Goal: Task Accomplishment & Management: Complete application form

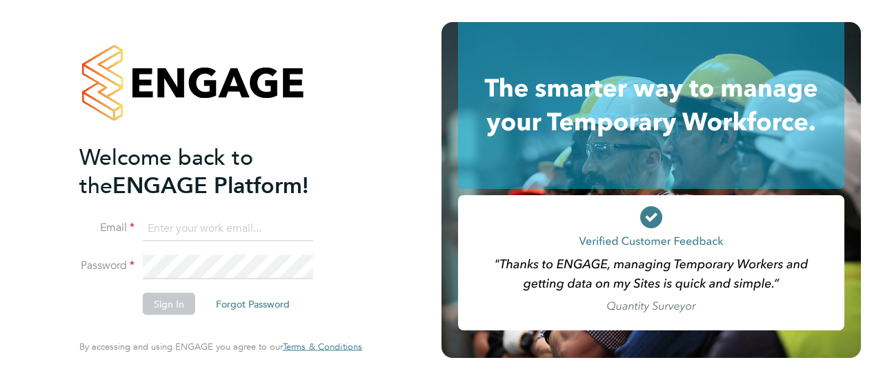
type input "[PERSON_NAME][EMAIL_ADDRESS][PERSON_NAME][DOMAIN_NAME]"
click at [175, 302] on button "Sign In" at bounding box center [169, 304] width 52 height 22
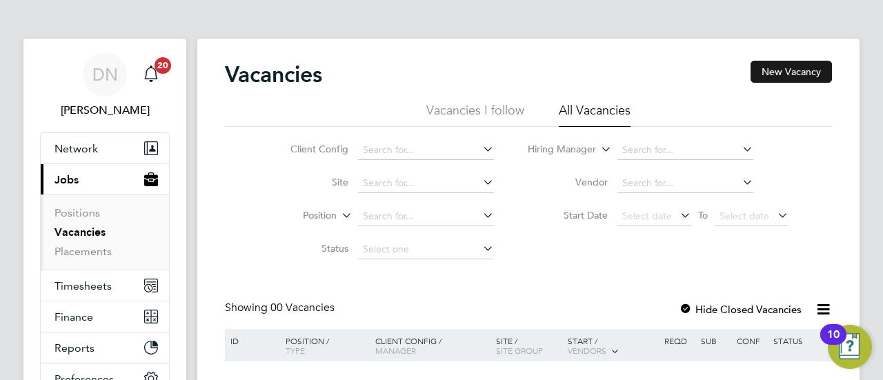
click at [783, 79] on button "New Vacancy" at bounding box center [791, 72] width 81 height 22
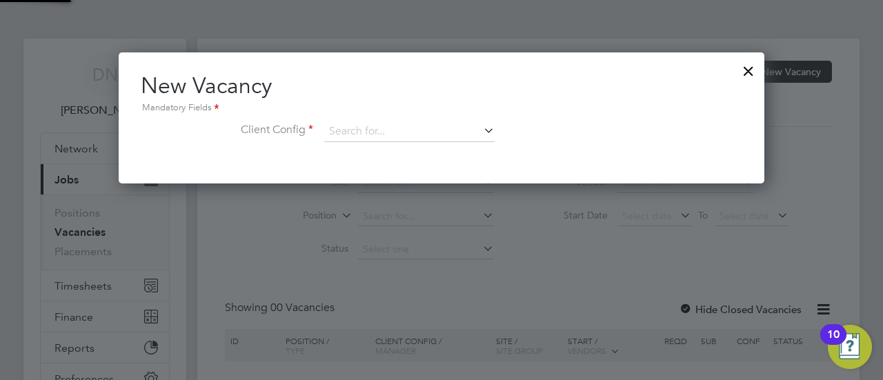
scroll to position [130, 646]
click at [742, 71] on div at bounding box center [748, 67] width 25 height 25
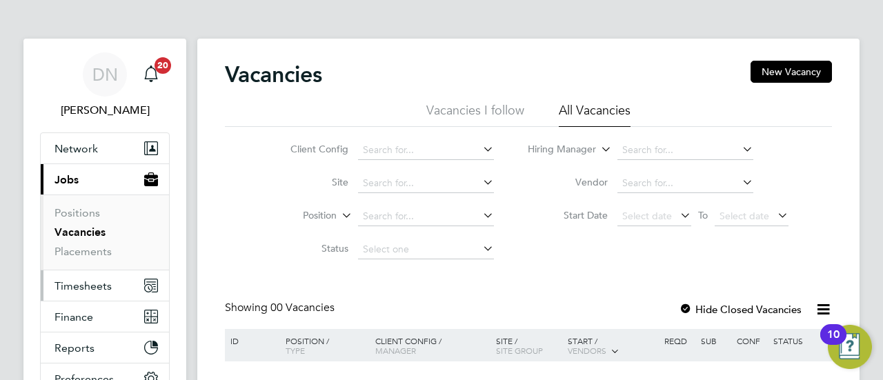
click at [86, 284] on span "Timesheets" at bounding box center [83, 286] width 57 height 13
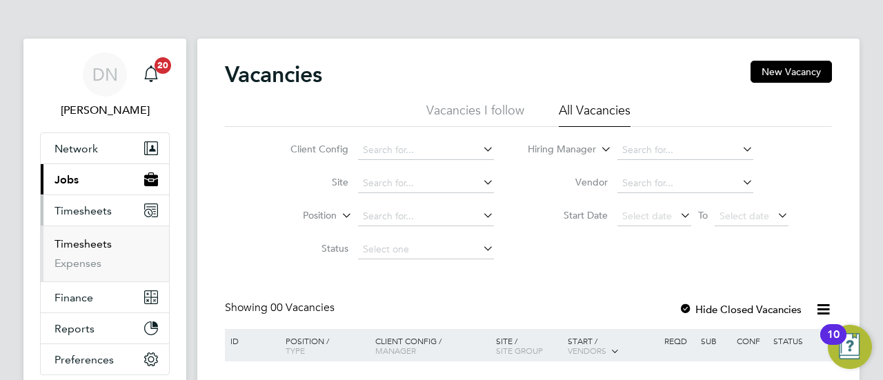
click at [101, 239] on link "Timesheets" at bounding box center [83, 243] width 57 height 13
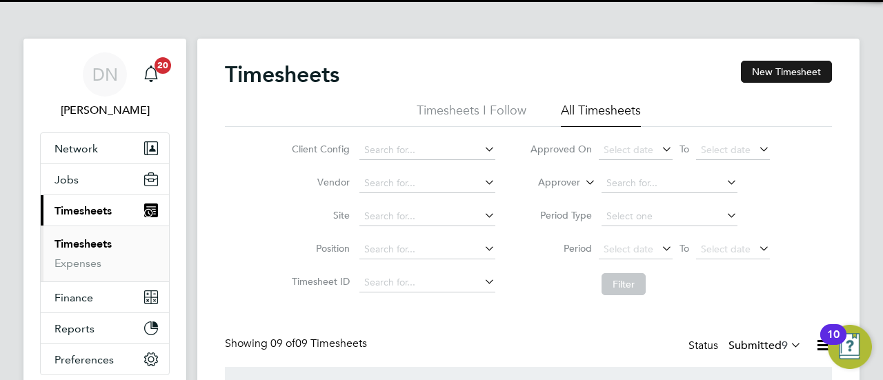
click at [785, 68] on button "New Timesheet" at bounding box center [786, 72] width 91 height 22
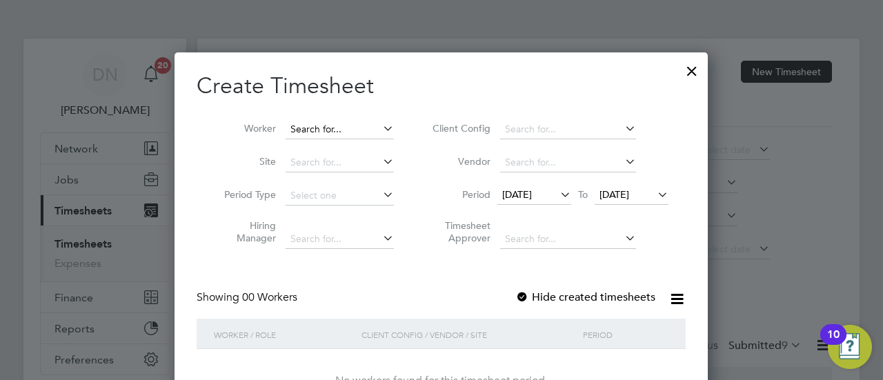
click at [310, 126] on input at bounding box center [340, 129] width 108 height 19
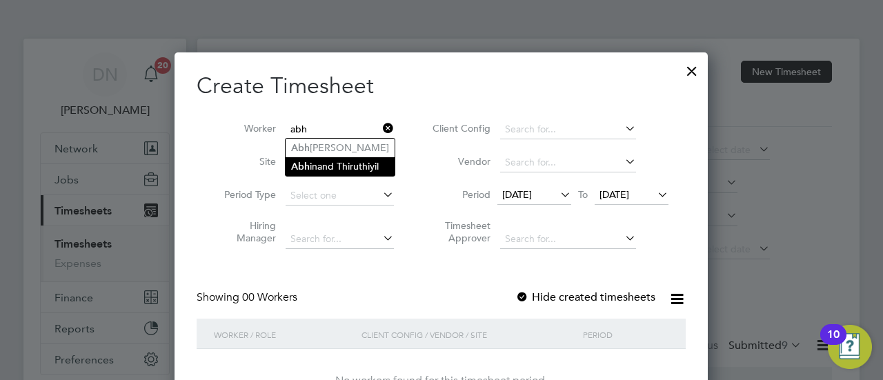
click at [367, 173] on li "Abh inand Thiruthiyil" at bounding box center [340, 166] width 109 height 19
type input "[PERSON_NAME]"
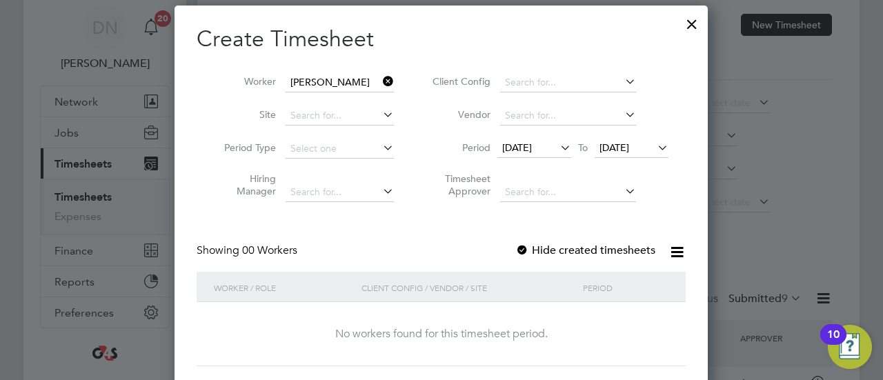
scroll to position [69, 0]
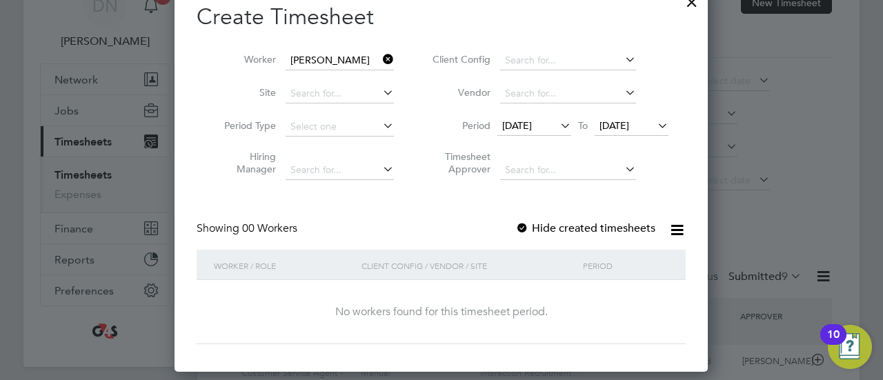
click at [558, 127] on icon at bounding box center [558, 125] width 0 height 19
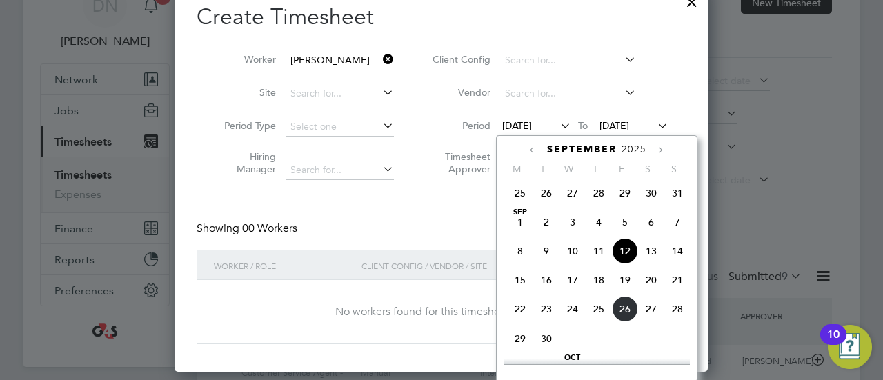
click at [520, 321] on span "22" at bounding box center [520, 309] width 26 height 26
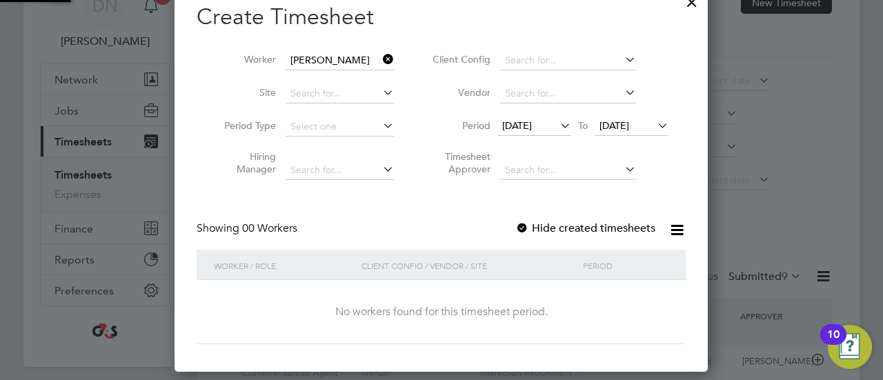
scroll to position [389, 534]
click at [542, 228] on label "Hide created timesheets" at bounding box center [586, 229] width 140 height 14
click at [540, 228] on label "Hide created timesheets" at bounding box center [586, 229] width 140 height 14
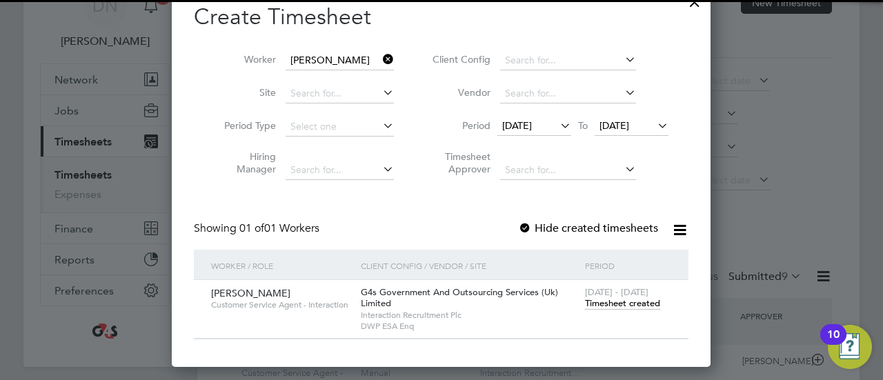
scroll to position [384, 540]
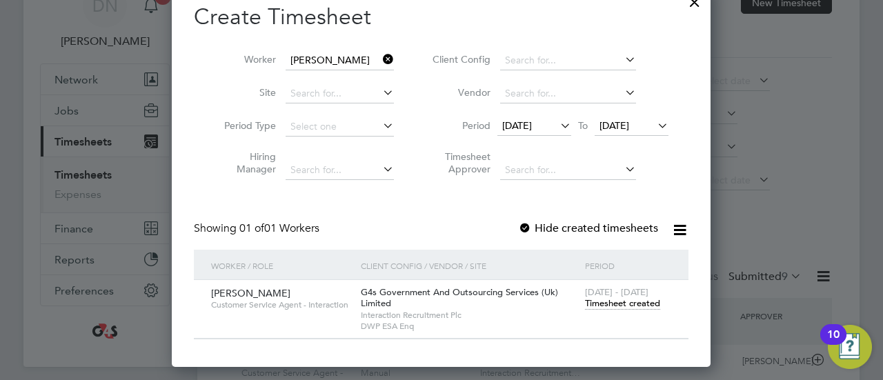
click at [614, 302] on span "Timesheet created" at bounding box center [622, 303] width 75 height 12
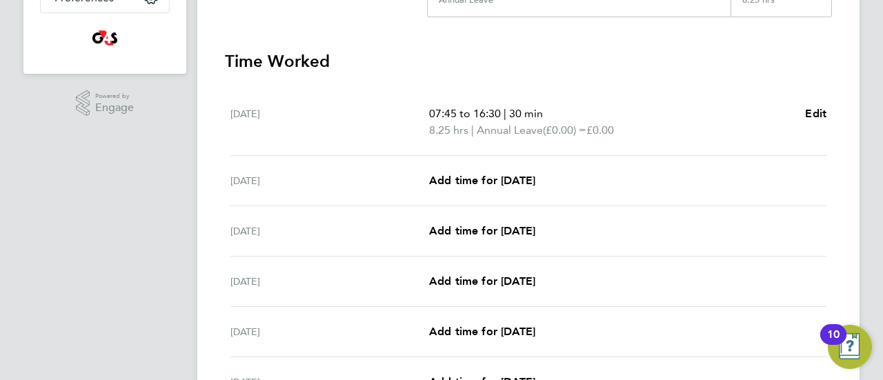
scroll to position [364, 0]
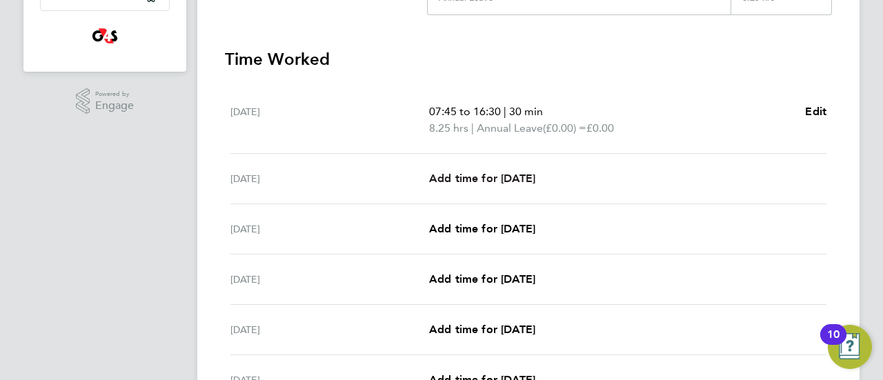
click at [512, 176] on span "Add time for [DATE]" at bounding box center [482, 178] width 106 height 13
select select "30"
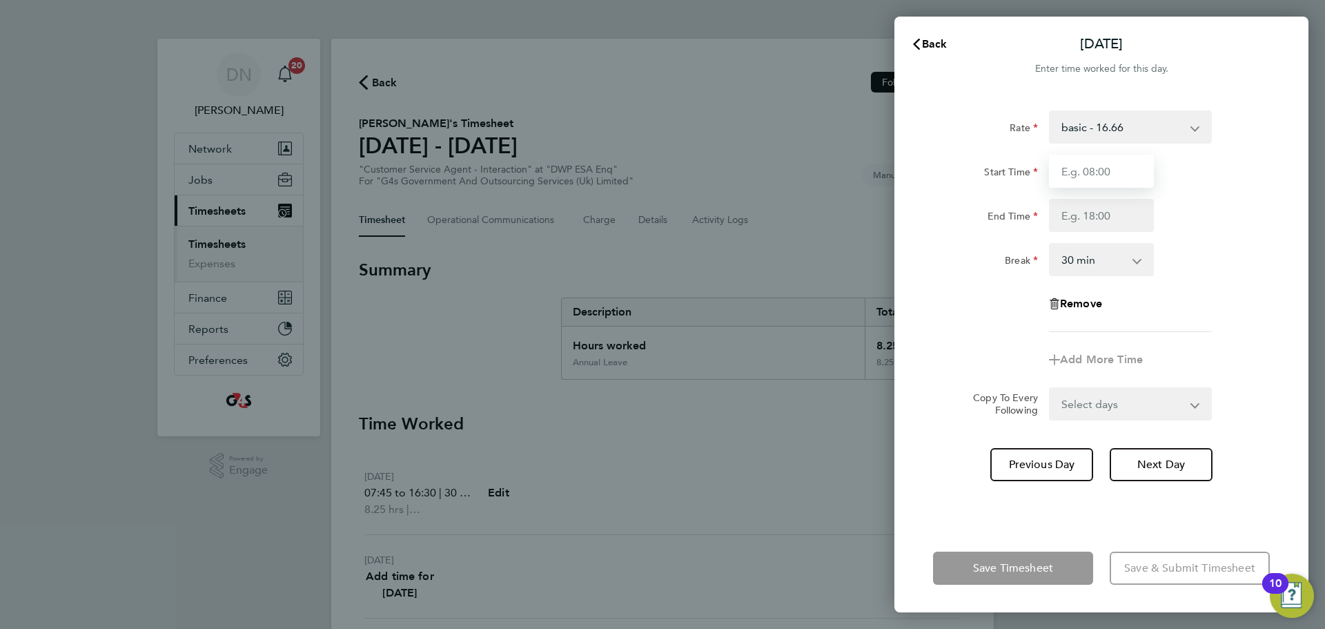
click at [883, 184] on input "Start Time" at bounding box center [1101, 171] width 105 height 33
type input "08:45"
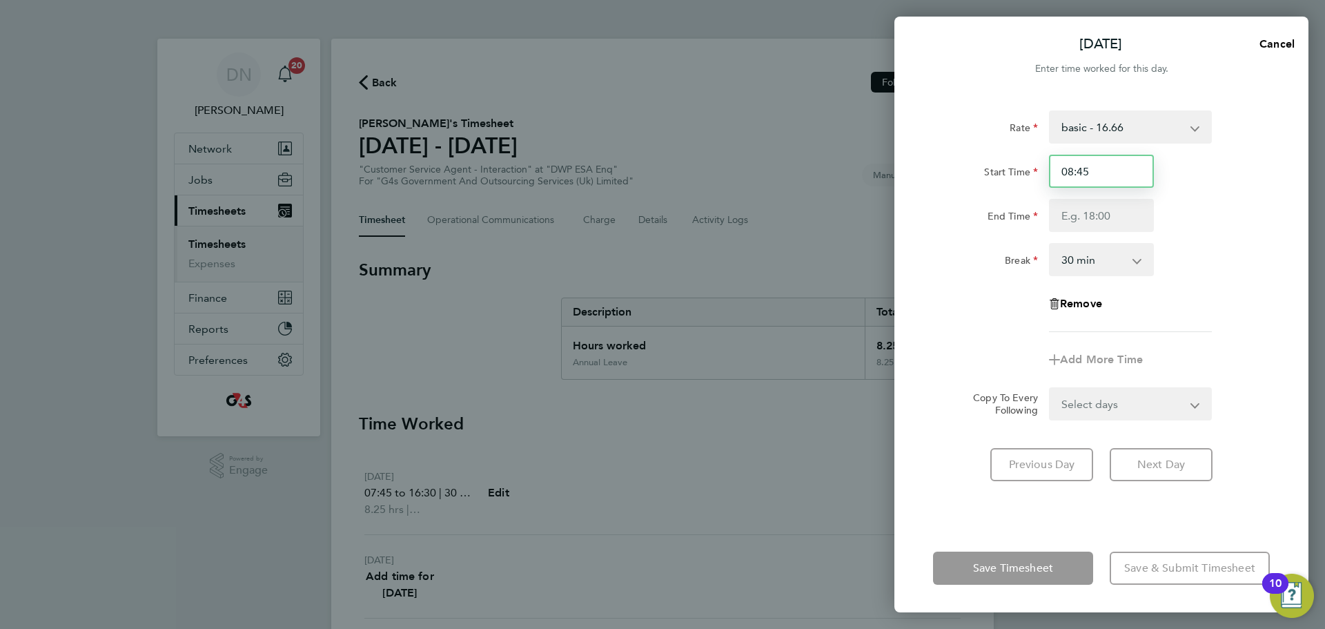
click at [883, 179] on input "08:45" at bounding box center [1101, 171] width 105 height 33
type input "16:00"
click at [883, 380] on div "Rate basic - 16.66 System Issue Not Paid Bank Holiday x2 - 32.79 Annual Leave S…" at bounding box center [1101, 309] width 414 height 430
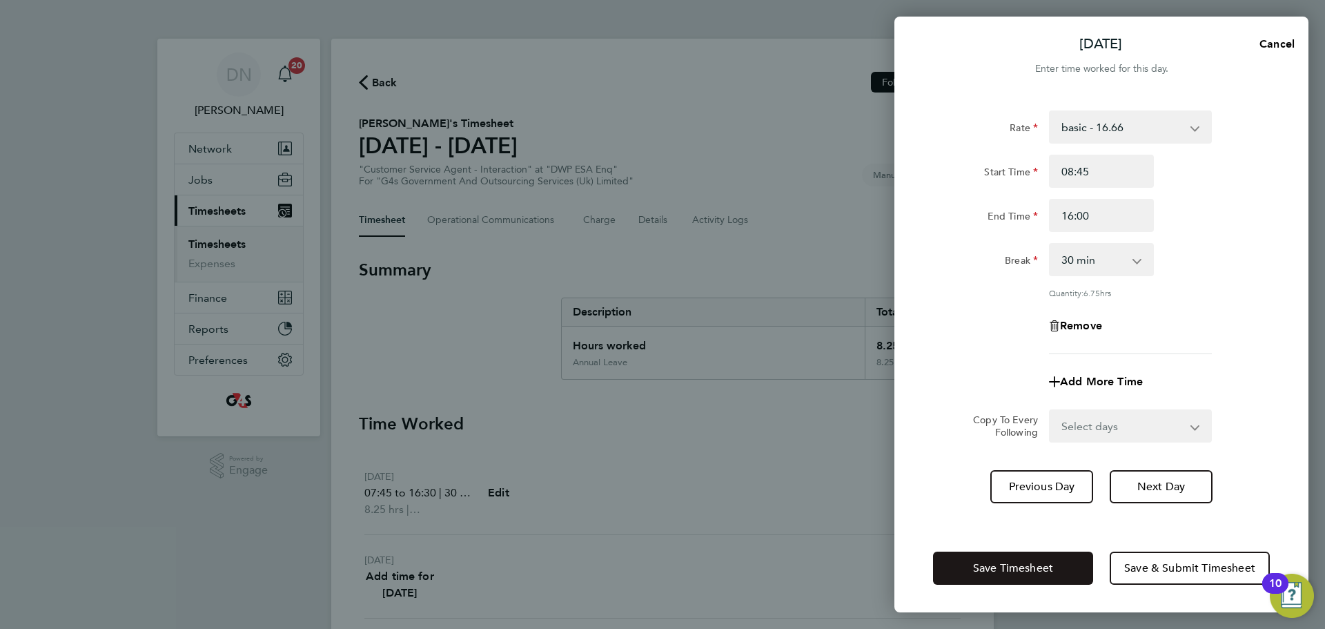
click at [883, 380] on span "Save Timesheet" at bounding box center [1013, 568] width 80 height 14
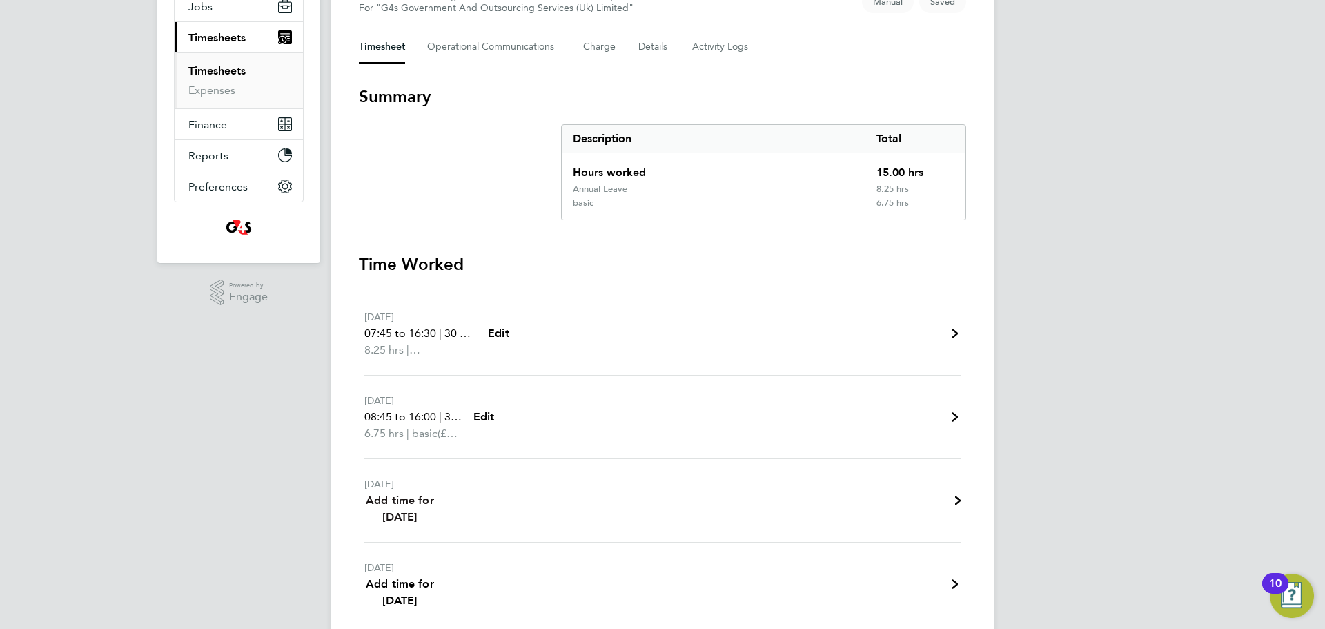
scroll to position [207, 0]
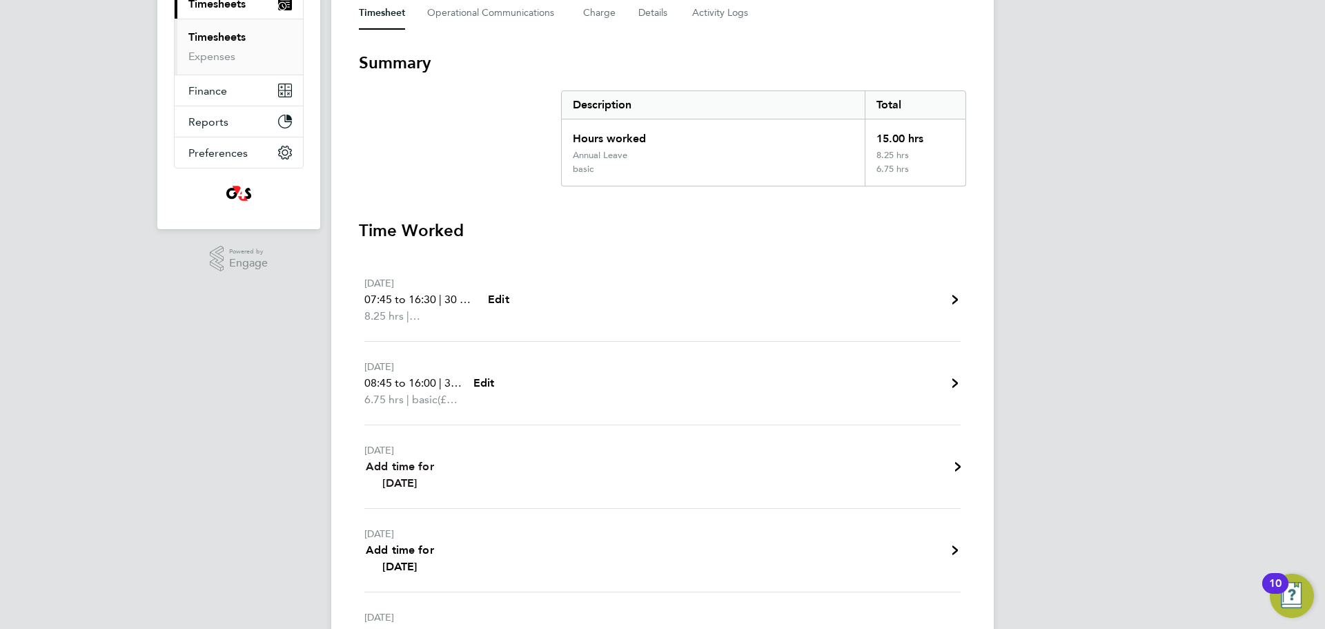
click at [409, 380] on span "Add time for [DATE]" at bounding box center [400, 475] width 68 height 30
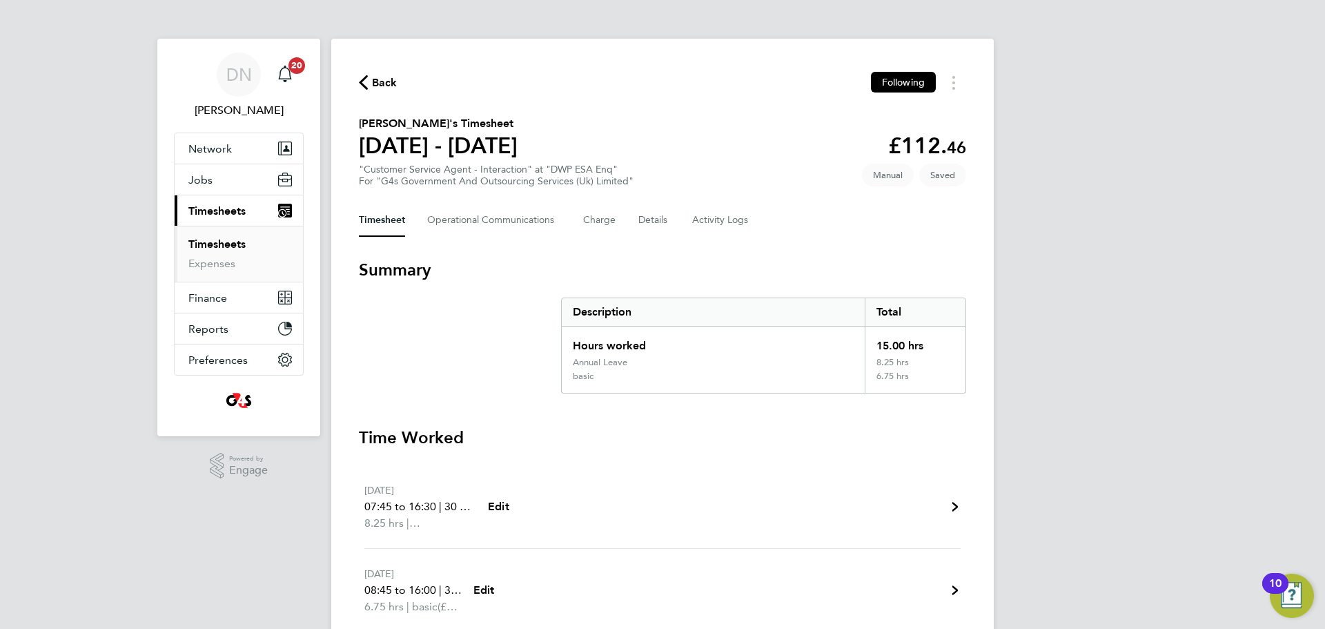
select select "30"
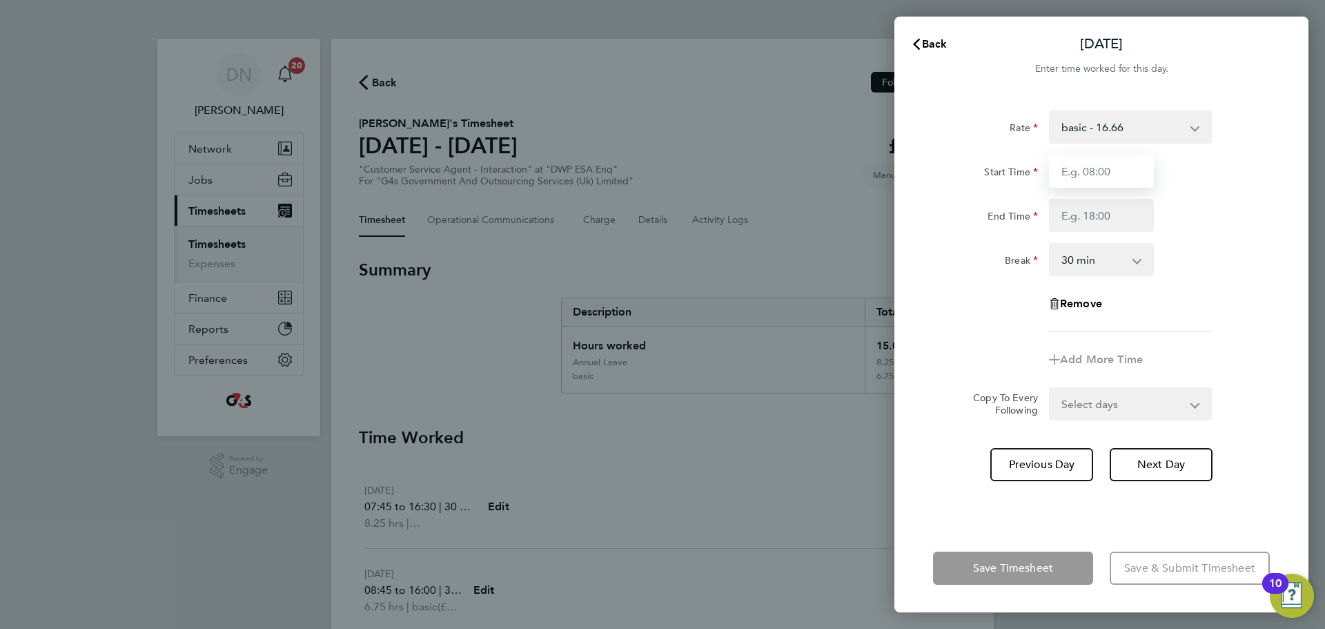
click at [883, 166] on input "Start Time" at bounding box center [1101, 171] width 105 height 33
type input "07:45"
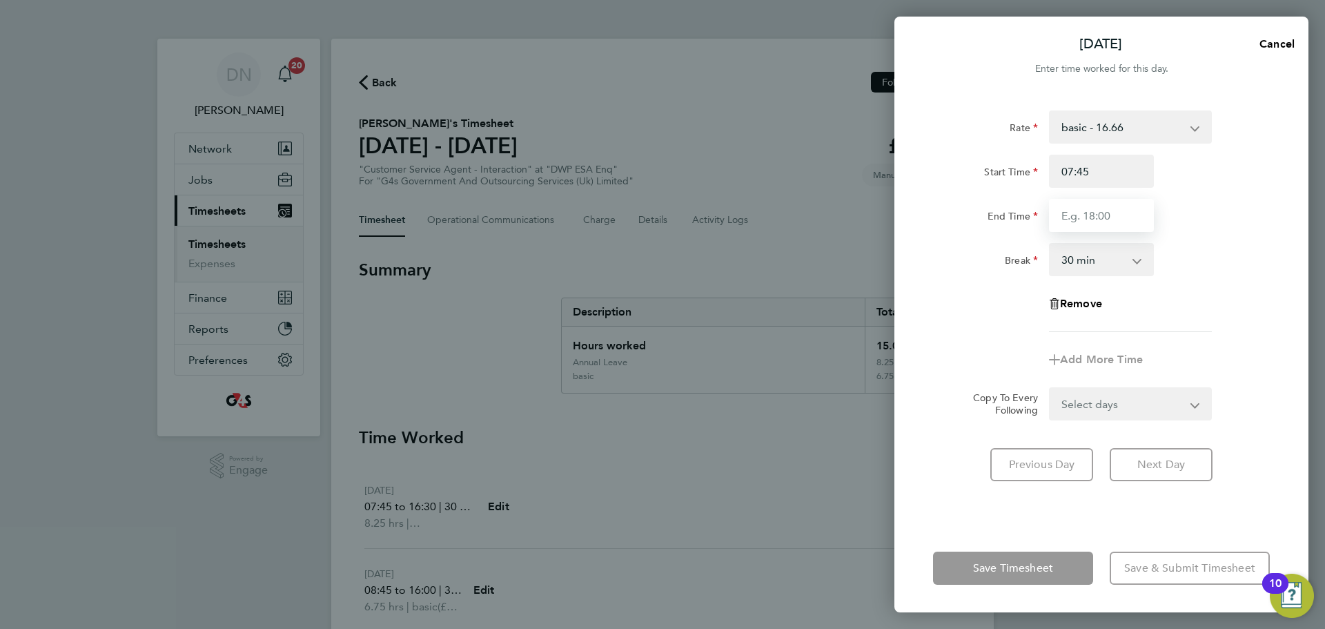
click at [883, 217] on input "End Time" at bounding box center [1101, 215] width 105 height 33
type input "17:00"
click at [883, 380] on div "Rate basic - 16.66 System Issue Not Paid Bank Holiday x2 - 32.79 Annual Leave S…" at bounding box center [1101, 309] width 414 height 430
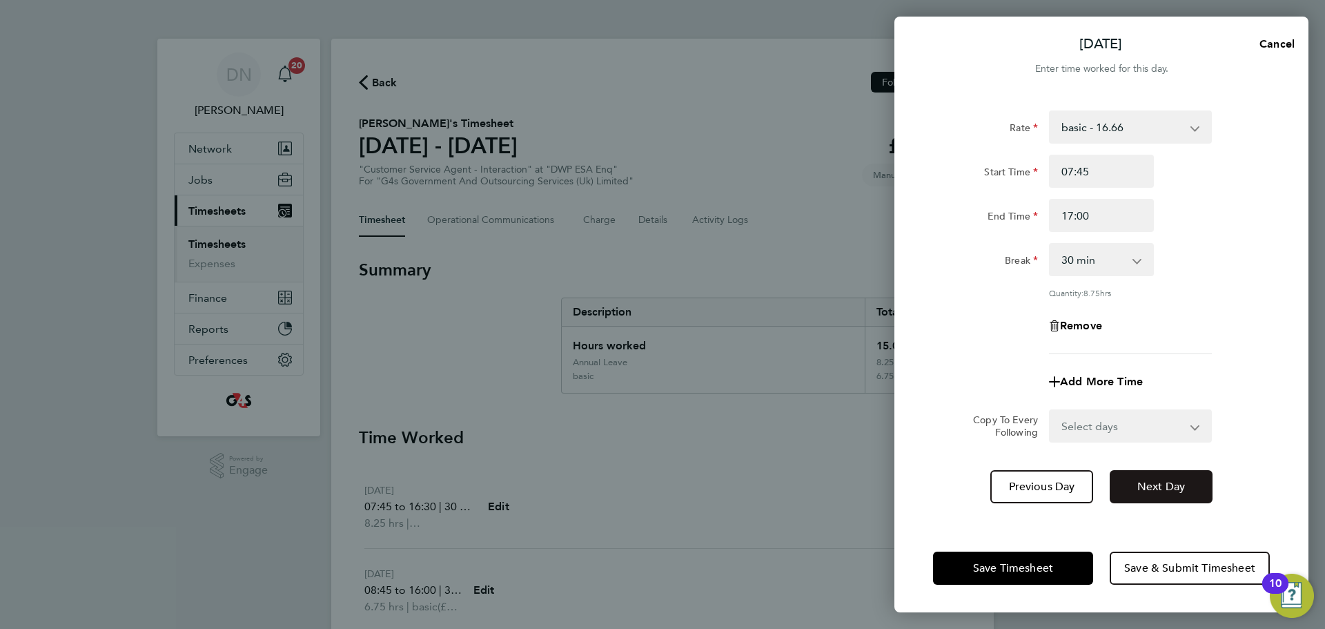
click at [883, 380] on span "Next Day" at bounding box center [1161, 487] width 48 height 14
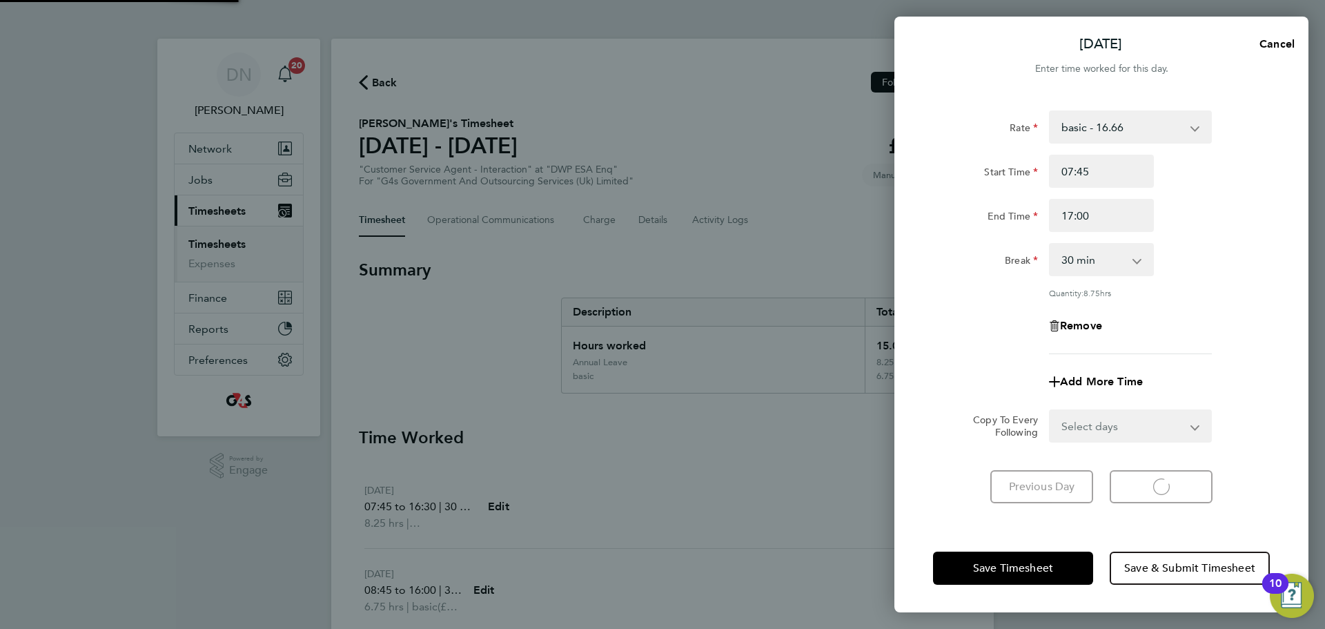
select select "30"
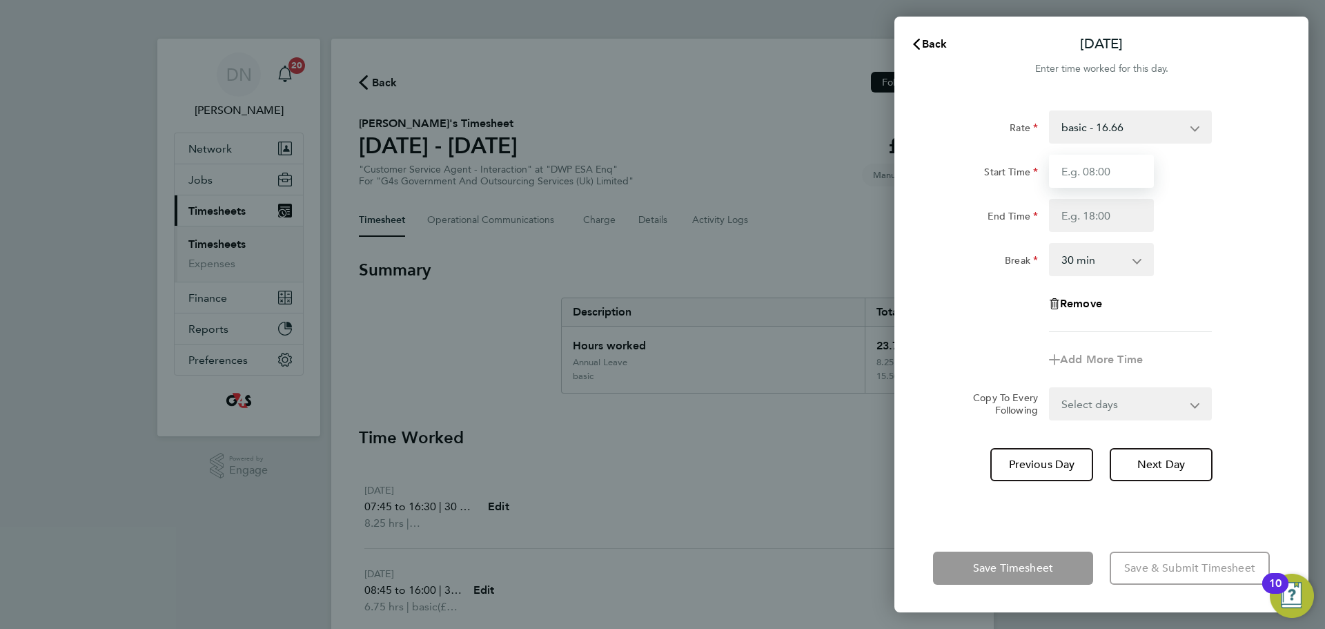
click at [883, 168] on input "Start Time" at bounding box center [1101, 171] width 105 height 33
type input "10:00"
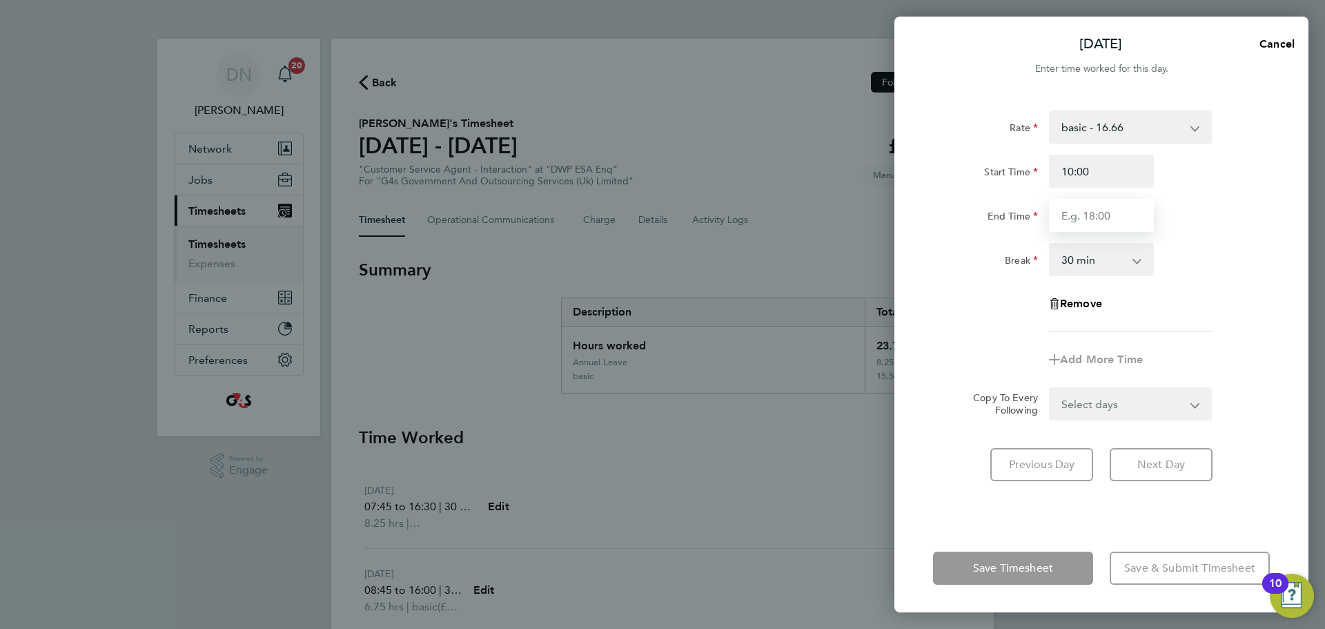
drag, startPoint x: 1087, startPoint y: 213, endPoint x: 1097, endPoint y: 231, distance: 19.8
click at [883, 213] on input "End Time" at bounding box center [1101, 215] width 105 height 33
type input "17:00"
click at [883, 349] on app-timesheet-line-form-group "Rate basic - 16.66 System Issue Not Paid Bank Holiday x2 - 32.79 Annual Leave S…" at bounding box center [1101, 243] width 337 height 266
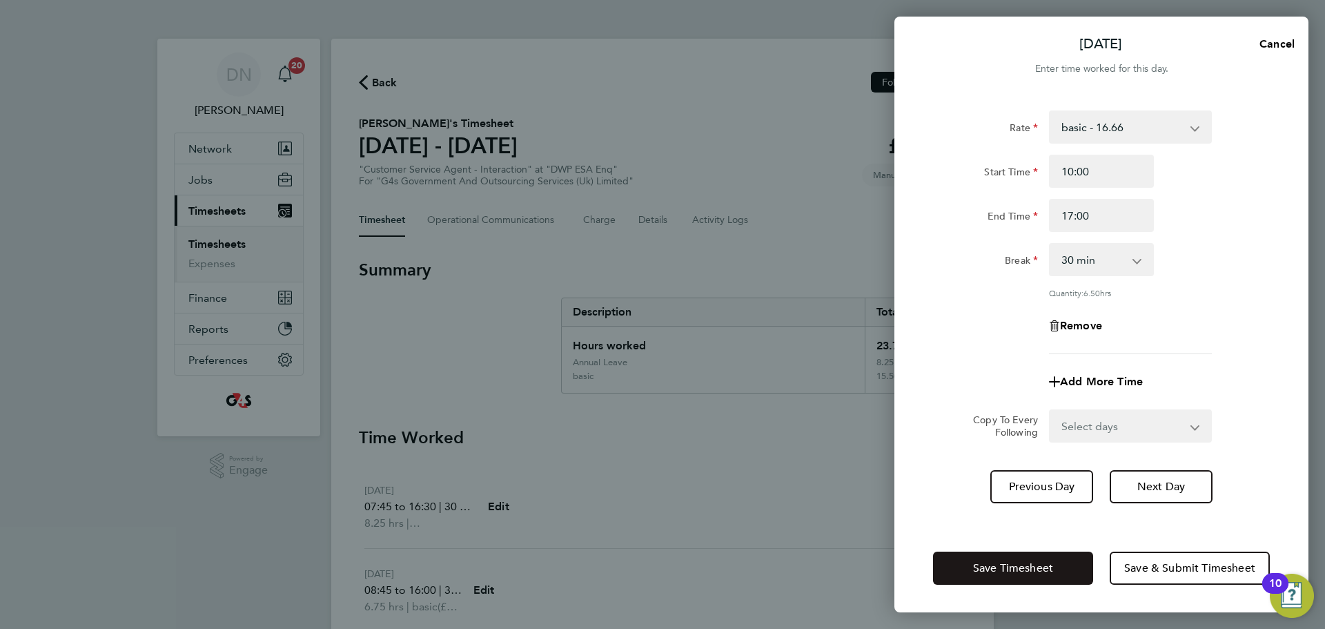
click at [883, 380] on span "Save Timesheet" at bounding box center [1013, 568] width 80 height 14
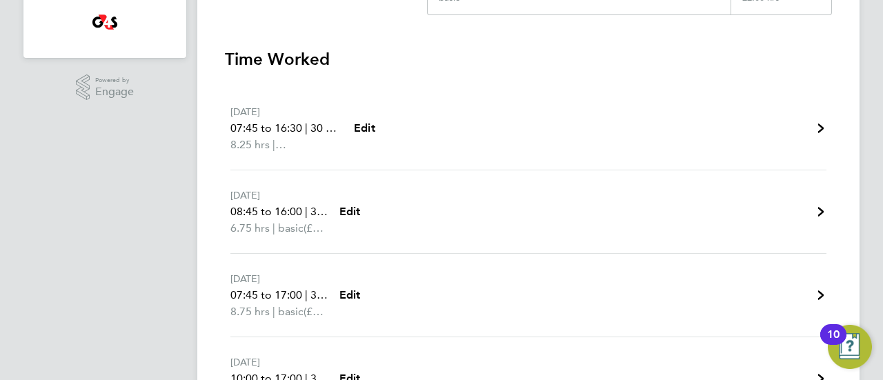
scroll to position [414, 0]
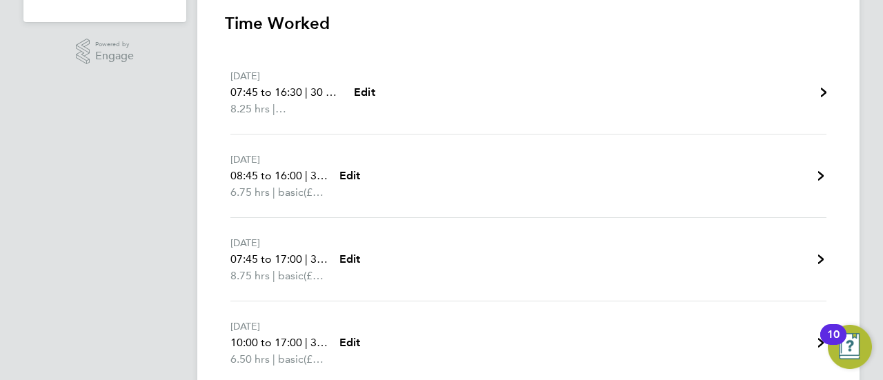
click at [275, 110] on span "|" at bounding box center [274, 108] width 3 height 13
select select "30"
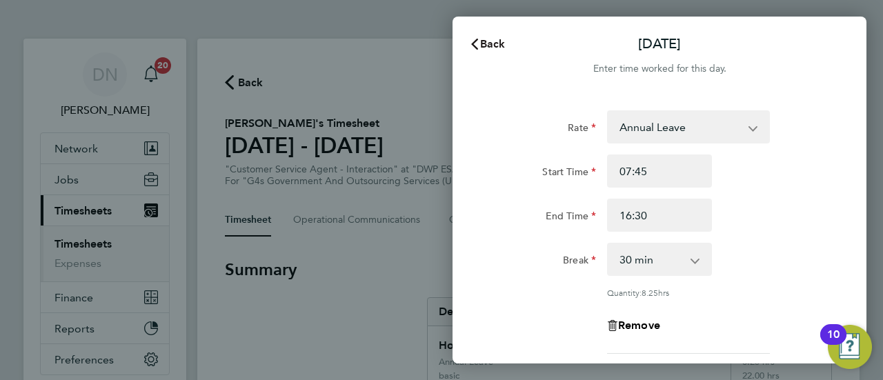
click at [473, 42] on icon "button" at bounding box center [474, 44] width 7 height 11
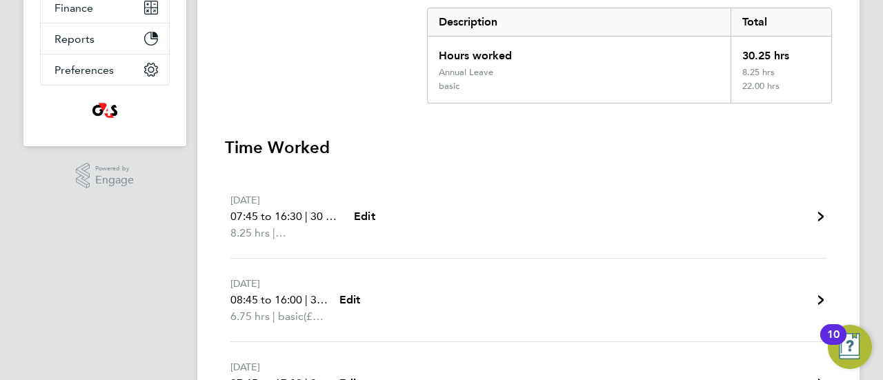
scroll to position [414, 0]
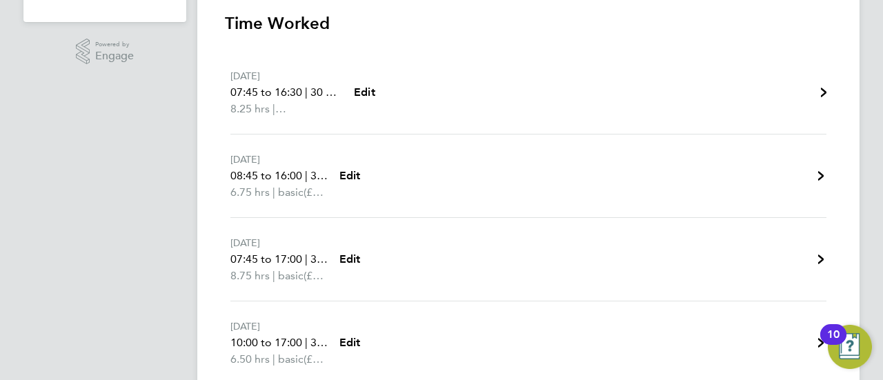
click at [292, 108] on span "Annual Leave" at bounding box center [311, 109] width 66 height 17
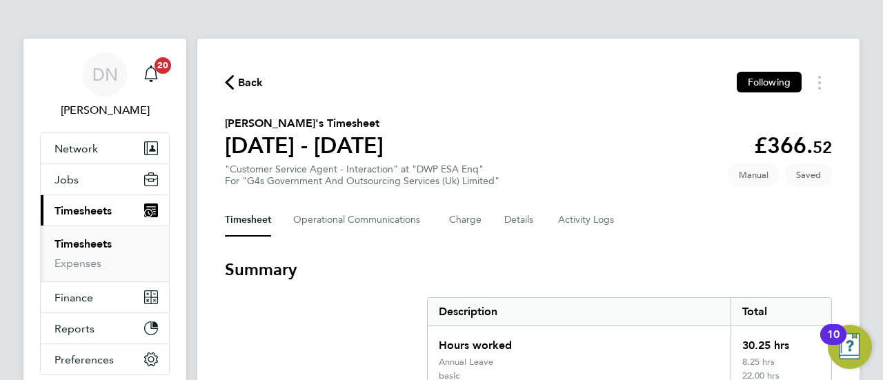
select select "30"
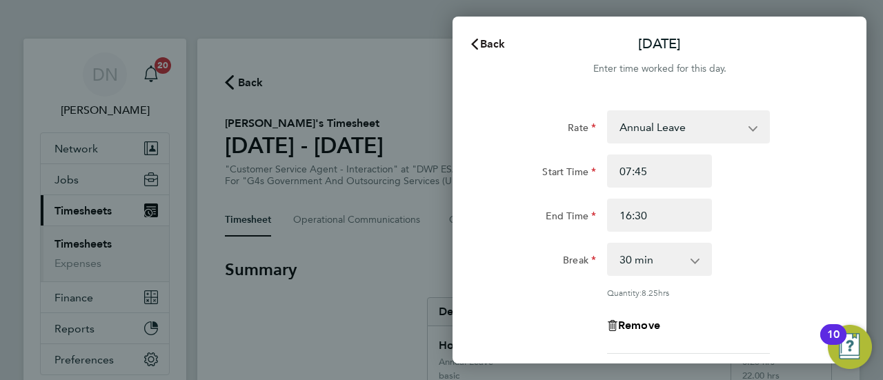
click at [482, 39] on span "Back" at bounding box center [493, 43] width 26 height 13
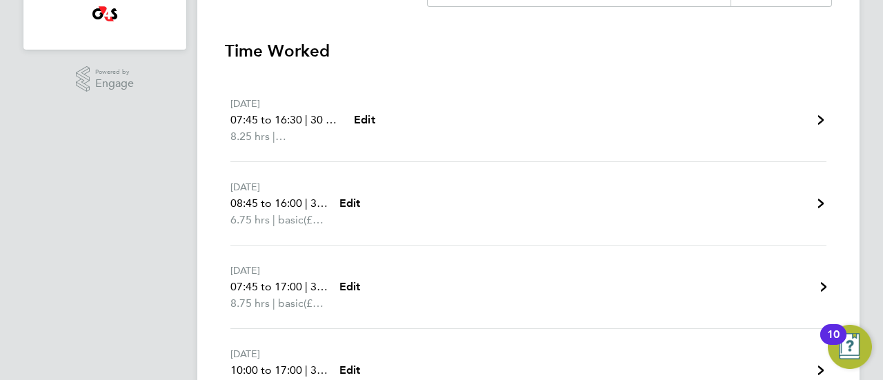
scroll to position [79, 0]
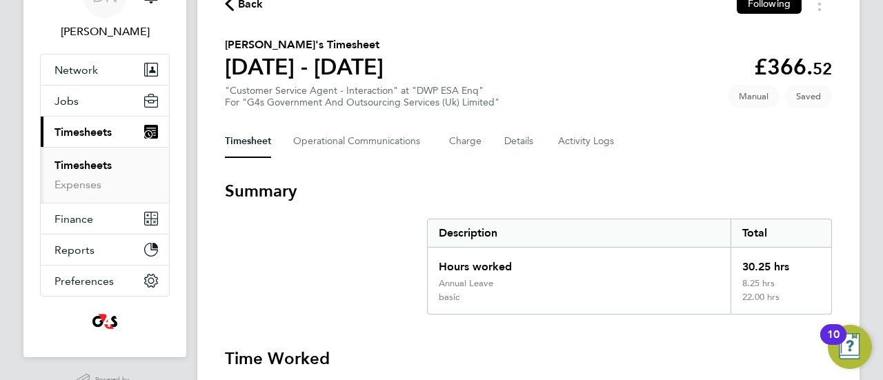
click at [240, 8] on span "Back" at bounding box center [251, 4] width 26 height 17
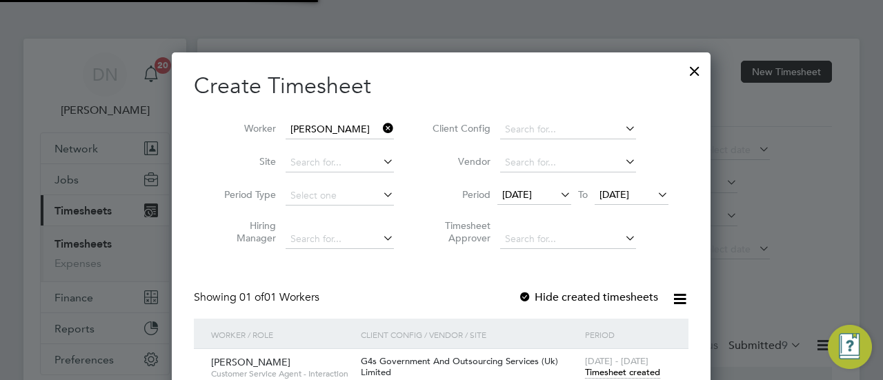
scroll to position [7, 7]
click at [380, 129] on icon at bounding box center [380, 128] width 0 height 19
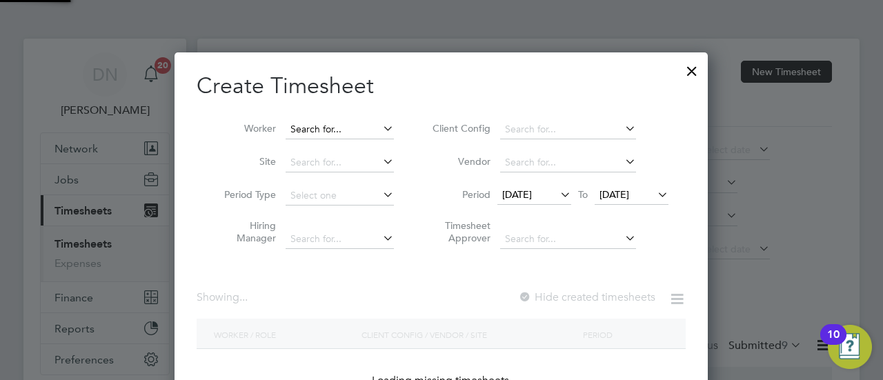
click at [364, 130] on input at bounding box center [340, 129] width 108 height 19
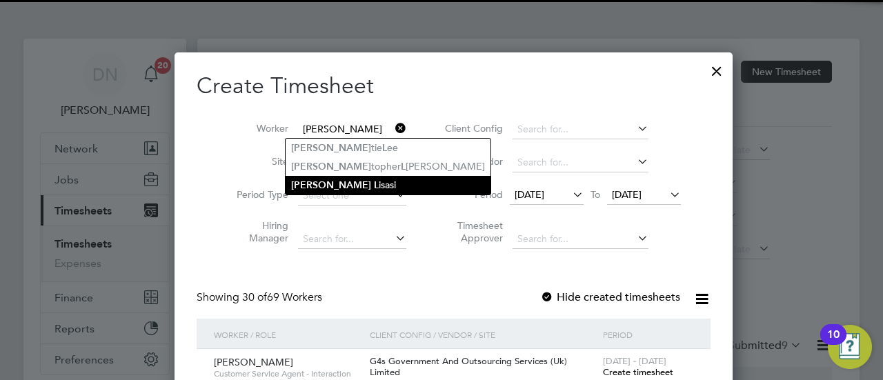
click at [352, 186] on li "[PERSON_NAME]" at bounding box center [388, 185] width 205 height 19
type input "[PERSON_NAME]"
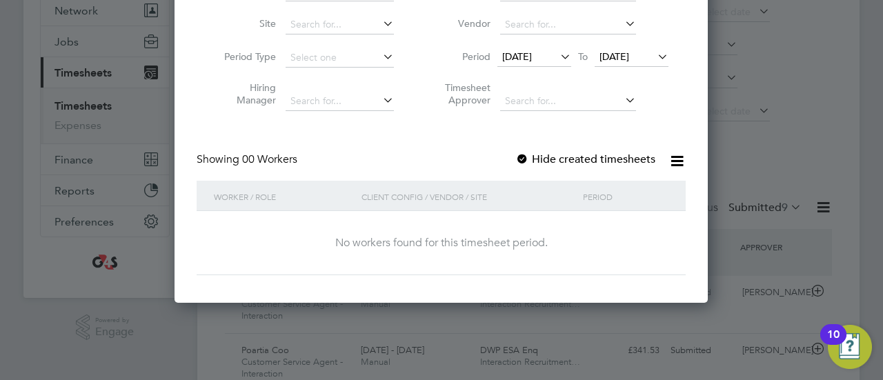
click at [558, 53] on icon at bounding box center [558, 56] width 0 height 19
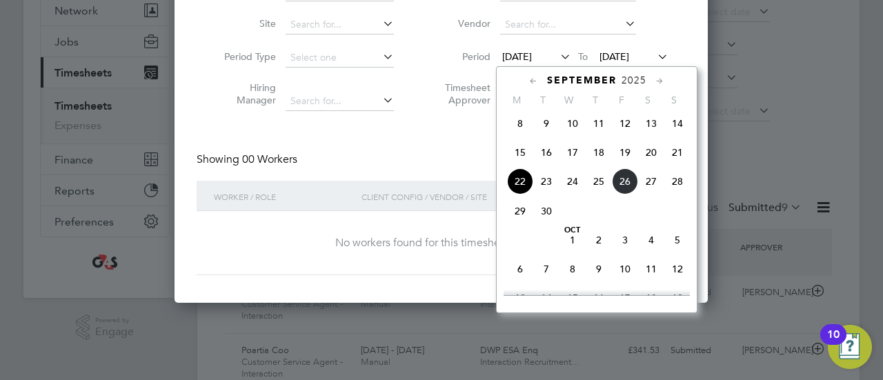
click at [523, 190] on span "22" at bounding box center [520, 181] width 26 height 26
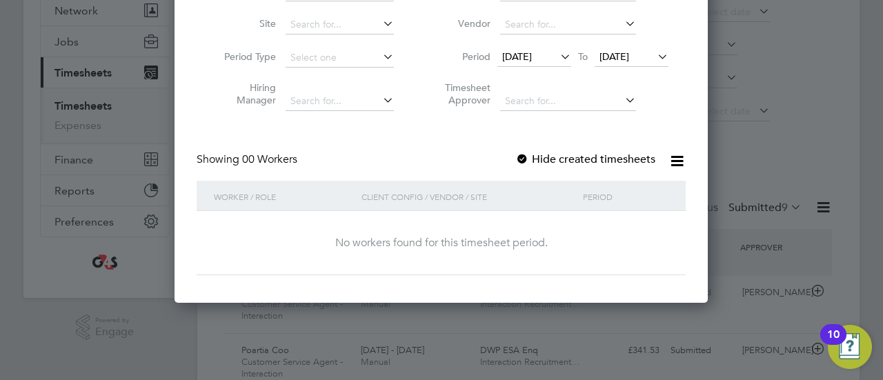
click at [526, 155] on div at bounding box center [523, 160] width 14 height 14
click at [532, 55] on span "[DATE]" at bounding box center [517, 56] width 30 height 12
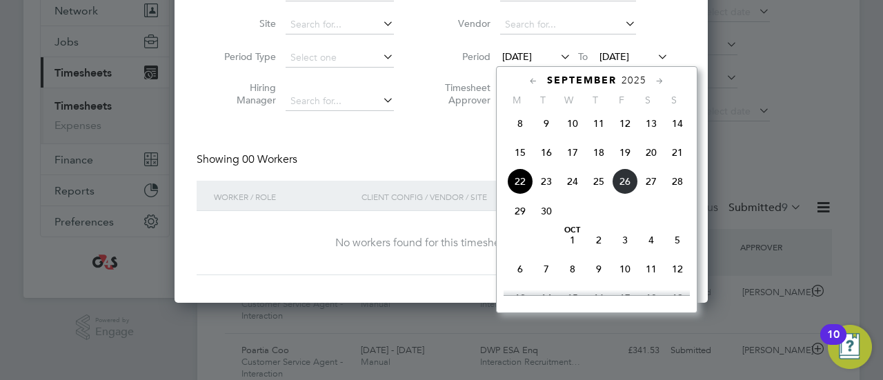
click at [517, 184] on span "22" at bounding box center [520, 181] width 26 height 26
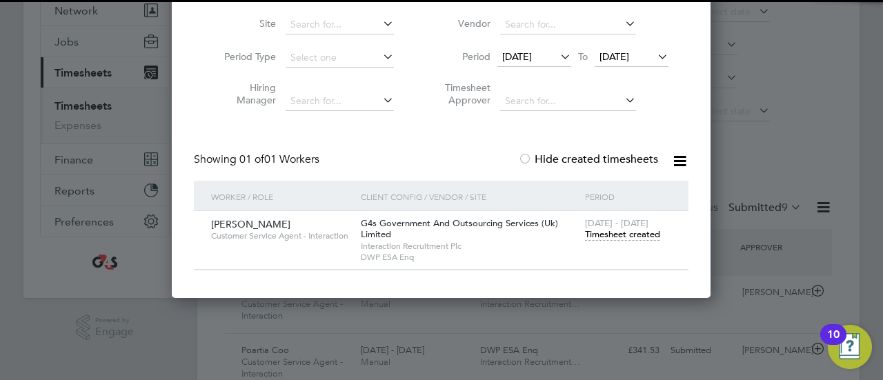
click at [608, 235] on span "Timesheet created" at bounding box center [622, 234] width 75 height 12
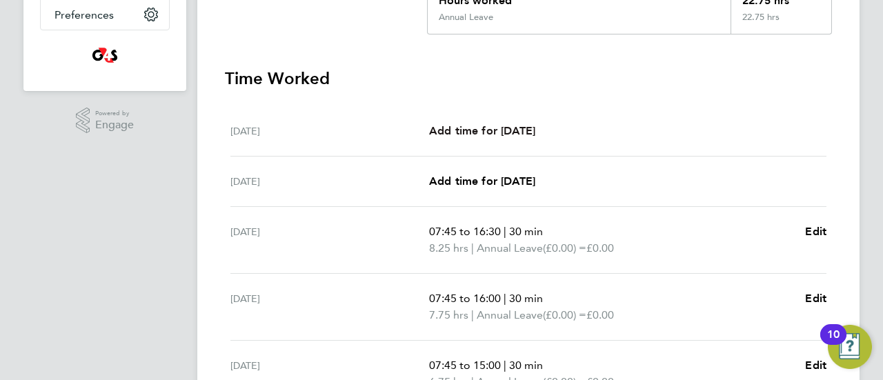
click at [507, 133] on span "Add time for [DATE]" at bounding box center [482, 130] width 106 height 13
select select "30"
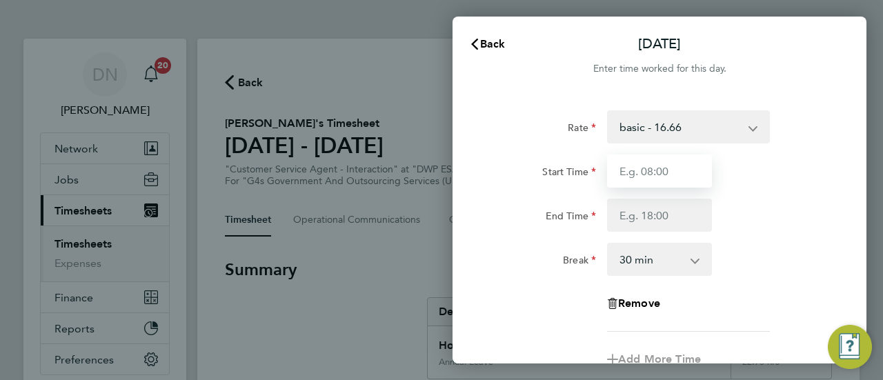
click at [653, 169] on input "Start Time" at bounding box center [659, 171] width 105 height 33
type input "07:45"
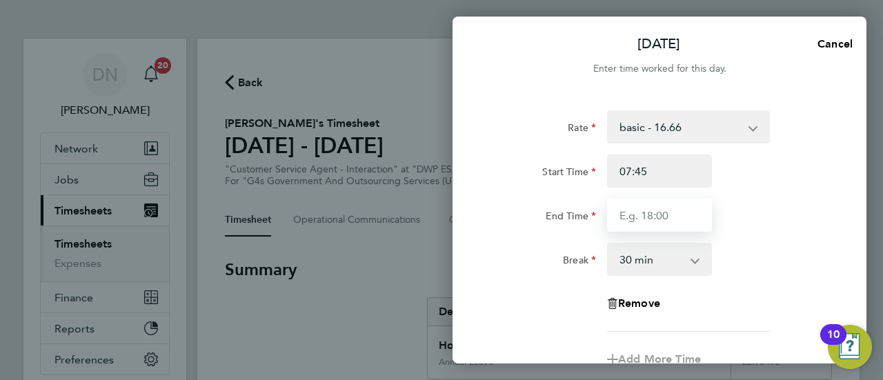
click at [631, 213] on input "End Time" at bounding box center [659, 215] width 105 height 33
type input "16:15"
click at [781, 209] on div "End Time 16:15" at bounding box center [660, 215] width 348 height 33
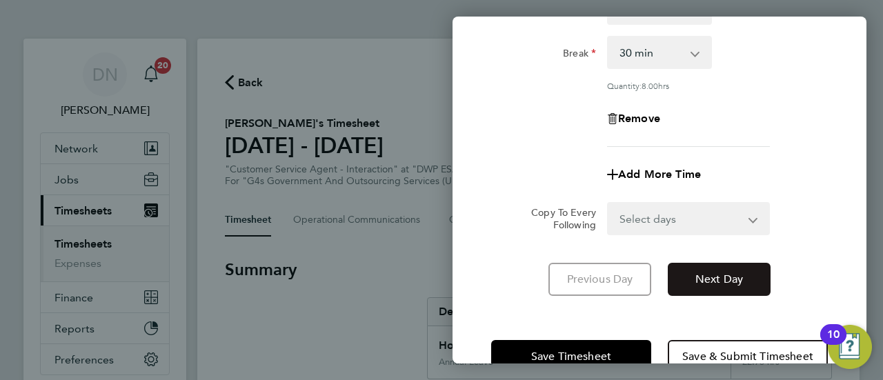
click at [723, 266] on button "Next Day" at bounding box center [719, 279] width 103 height 33
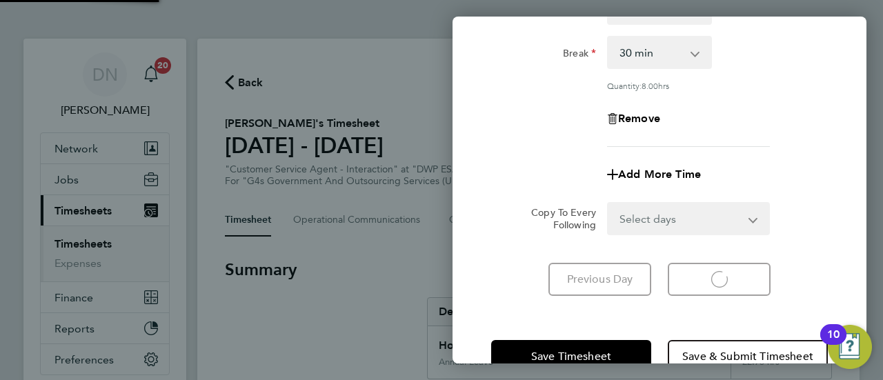
select select "30"
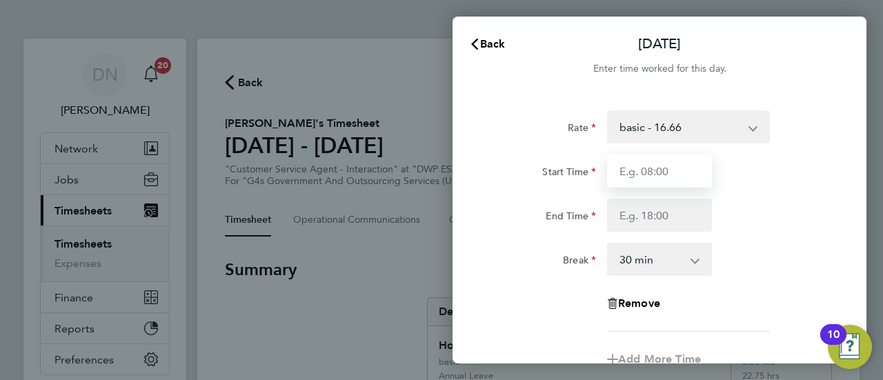
click at [643, 161] on input "Start Time" at bounding box center [659, 171] width 105 height 33
type input "07:45"
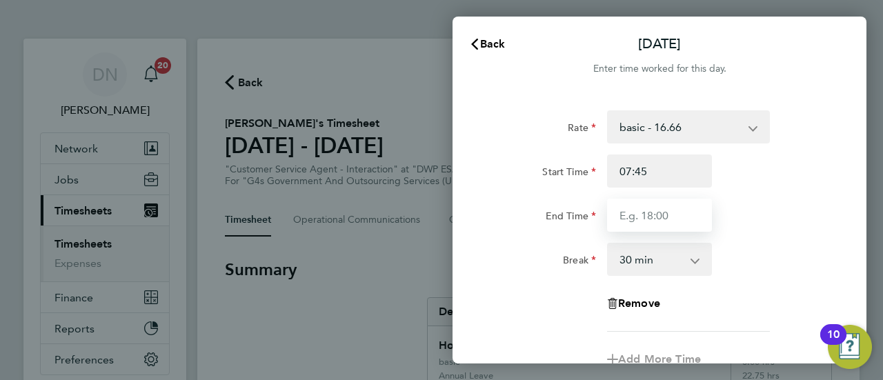
click at [645, 219] on input "End Time" at bounding box center [659, 215] width 105 height 33
type input "15:00"
click at [756, 208] on div "End Time 15:00" at bounding box center [660, 215] width 348 height 33
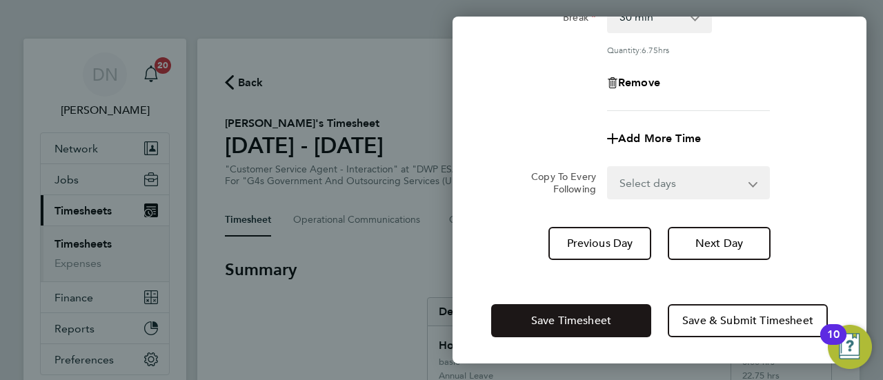
click at [556, 311] on button "Save Timesheet" at bounding box center [571, 320] width 160 height 33
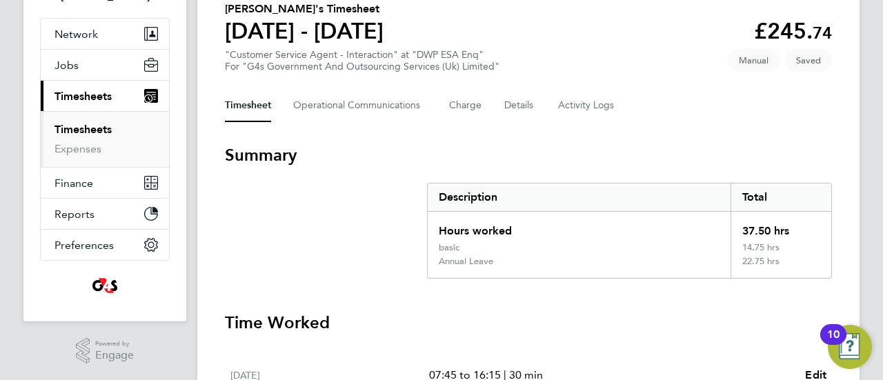
scroll to position [18, 0]
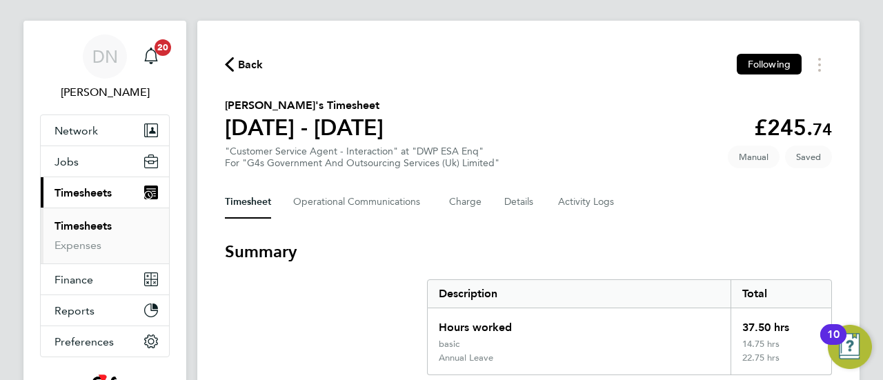
click at [245, 66] on span "Back" at bounding box center [251, 65] width 26 height 17
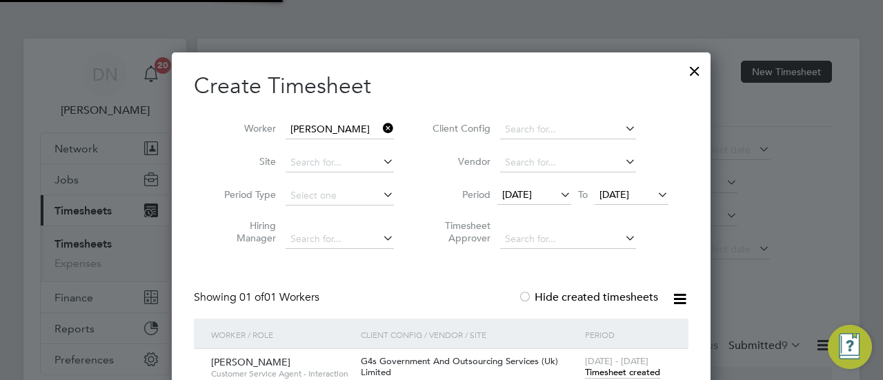
scroll to position [7, 7]
click at [380, 131] on icon at bounding box center [380, 128] width 0 height 19
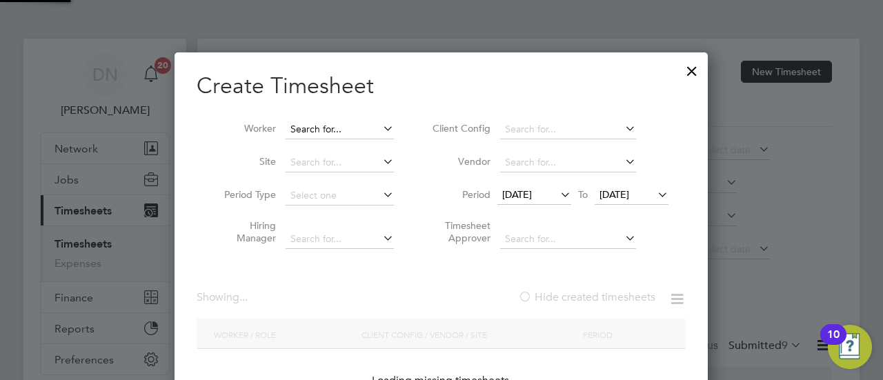
scroll to position [389, 534]
click at [362, 129] on input at bounding box center [340, 129] width 108 height 19
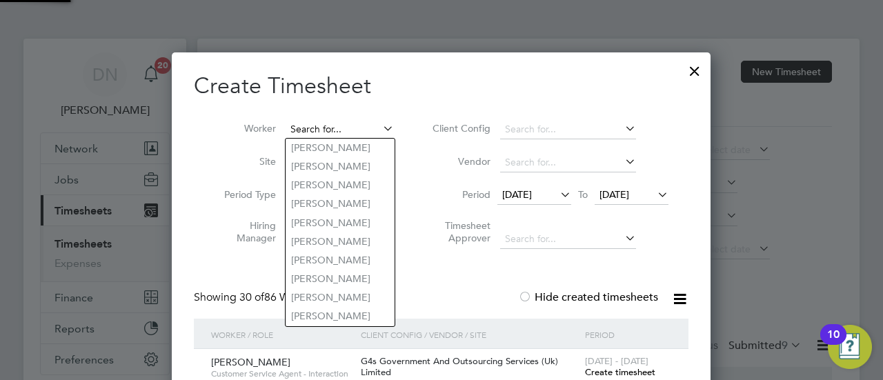
scroll to position [2138, 540]
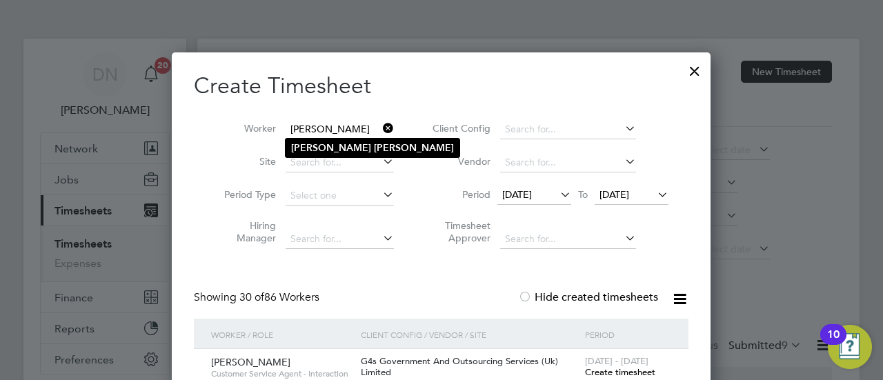
click at [355, 150] on li "[PERSON_NAME]" at bounding box center [373, 148] width 174 height 19
type input "[PERSON_NAME]"
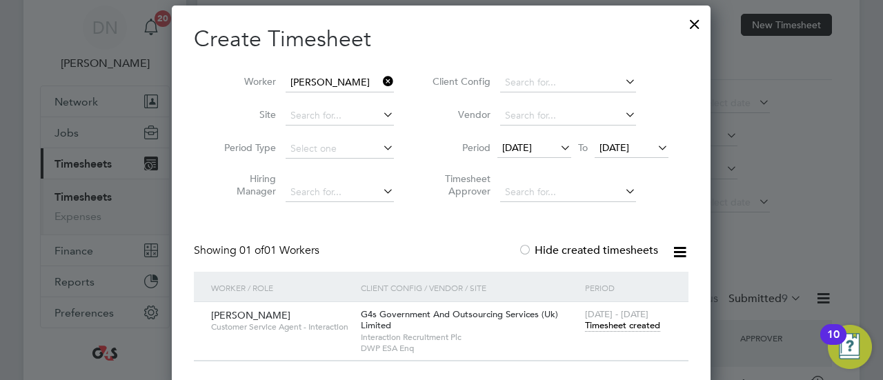
scroll to position [69, 0]
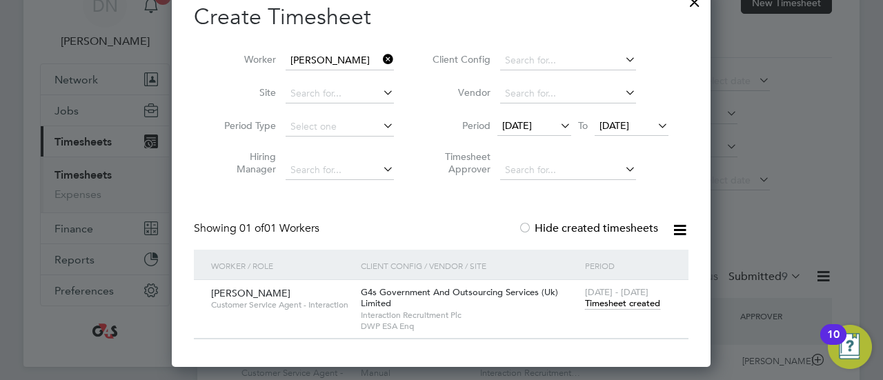
click at [632, 306] on span "Timesheet created" at bounding box center [622, 303] width 75 height 12
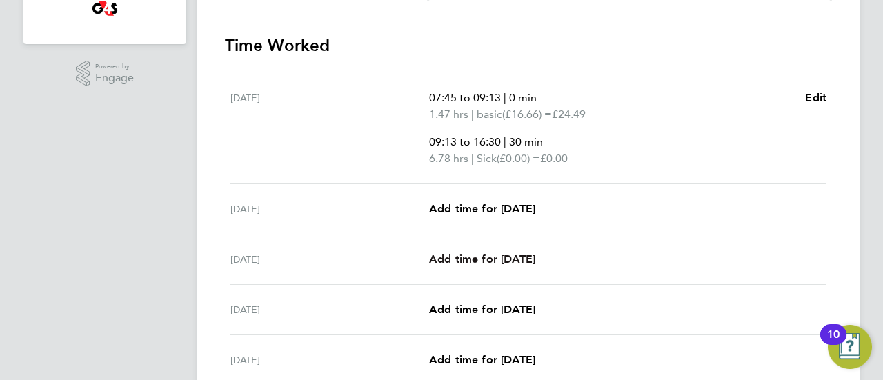
scroll to position [414, 0]
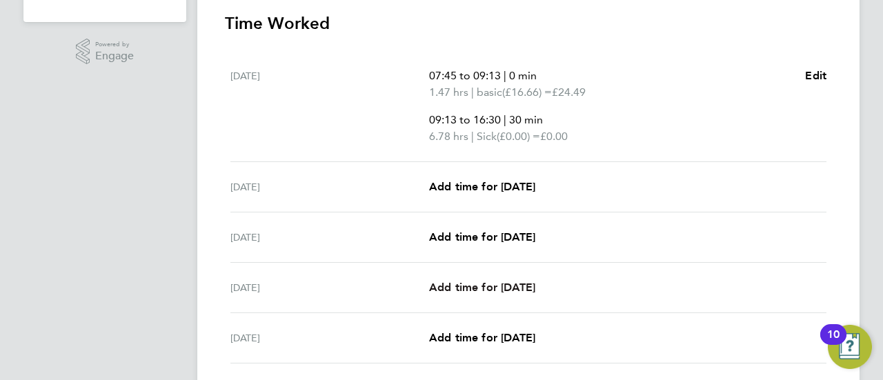
click at [489, 284] on span "Add time for [DATE]" at bounding box center [482, 287] width 106 height 13
select select "30"
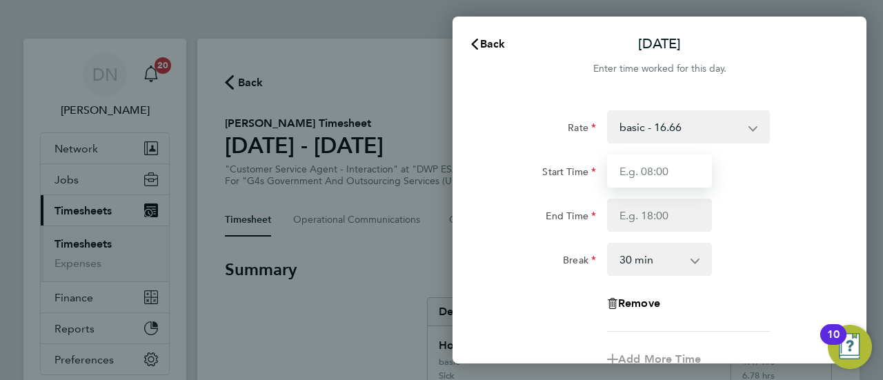
click at [636, 164] on input "Start Time" at bounding box center [659, 171] width 105 height 33
type input "10:00"
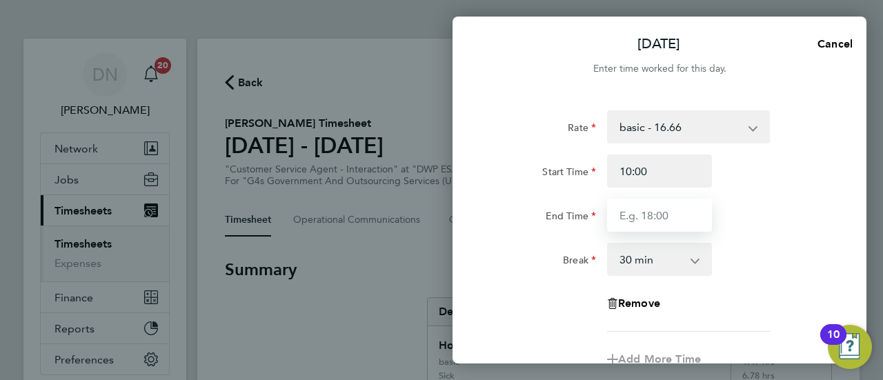
click at [649, 226] on input "End Time" at bounding box center [659, 215] width 105 height 33
type input "17:00"
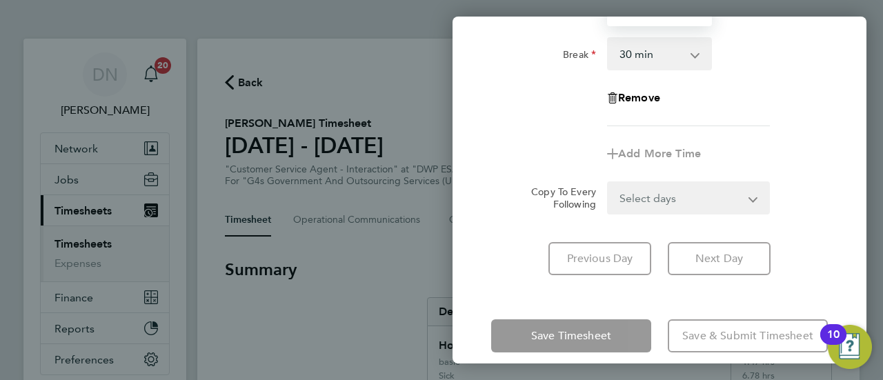
scroll to position [207, 0]
click at [566, 322] on div "Save Timesheet Save & Submit Timesheet" at bounding box center [660, 335] width 414 height 88
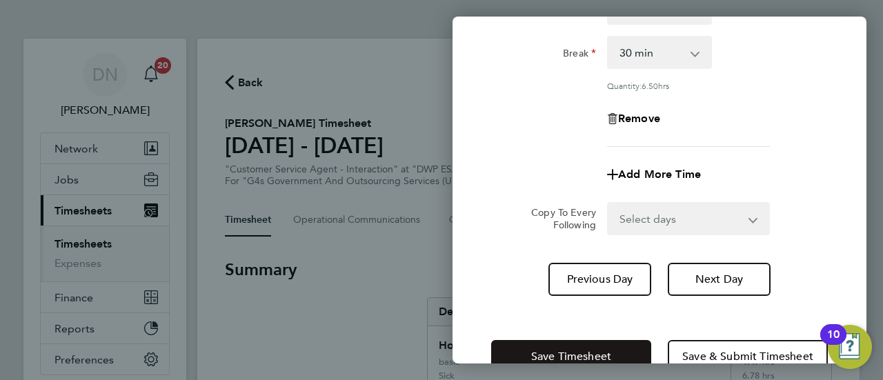
click at [566, 350] on span "Save Timesheet" at bounding box center [571, 357] width 80 height 14
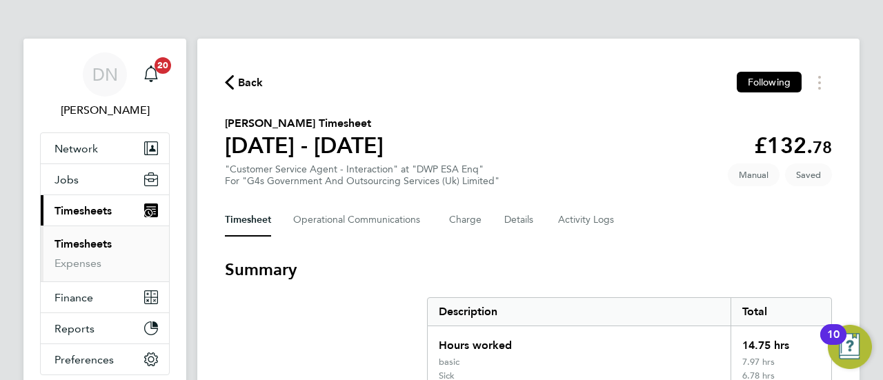
click at [251, 77] on span "Back" at bounding box center [251, 83] width 26 height 17
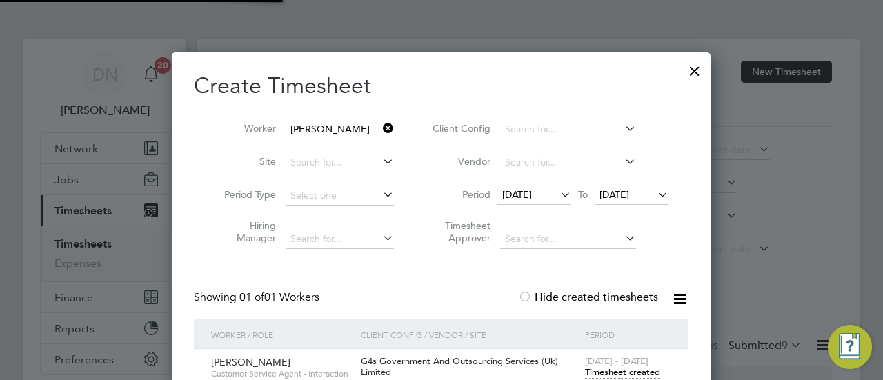
scroll to position [35, 119]
click at [380, 130] on li "Worker" at bounding box center [304, 129] width 215 height 33
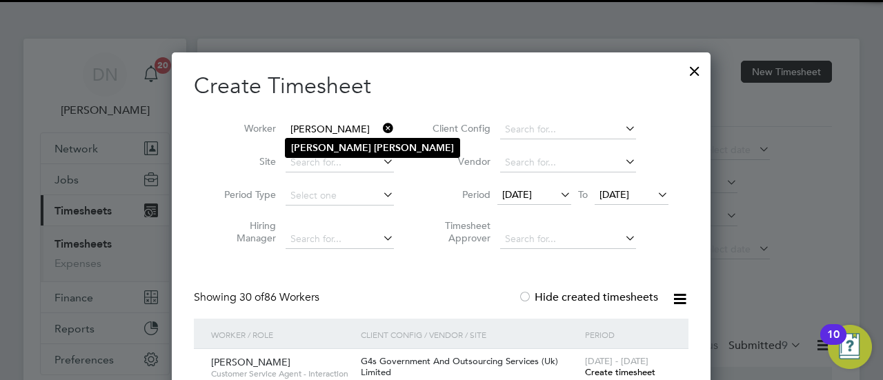
click at [359, 149] on li "[PERSON_NAME]" at bounding box center [373, 148] width 174 height 19
type input "[PERSON_NAME]"
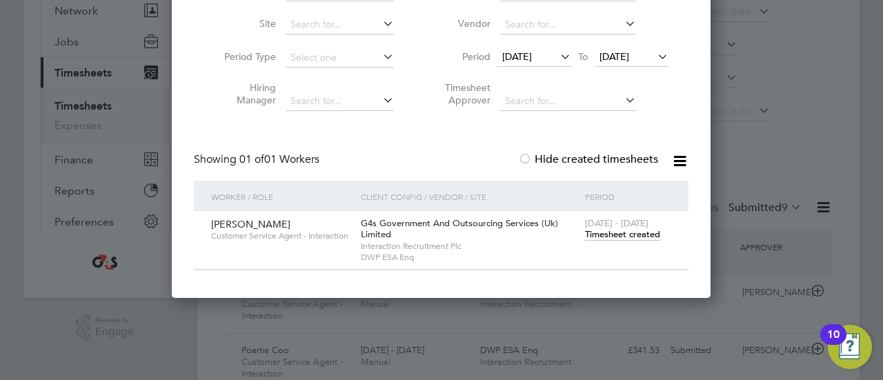
click at [594, 241] on div "[DATE] - [DATE] Timesheet created" at bounding box center [628, 229] width 93 height 37
click at [599, 235] on span "Timesheet created" at bounding box center [622, 234] width 75 height 12
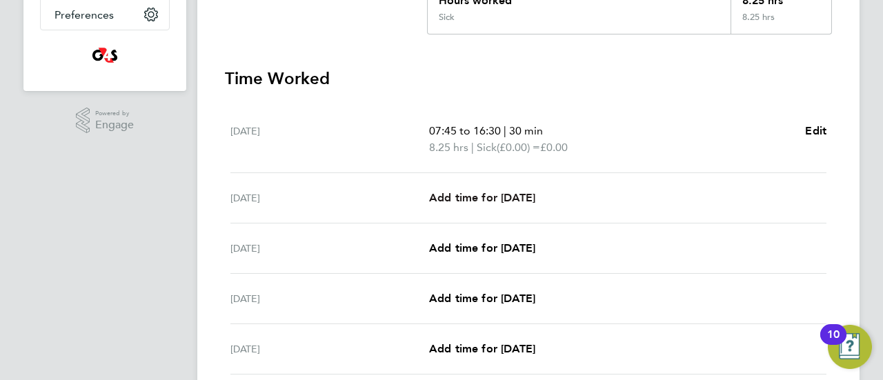
click at [506, 201] on span "Add time for [DATE]" at bounding box center [482, 197] width 106 height 13
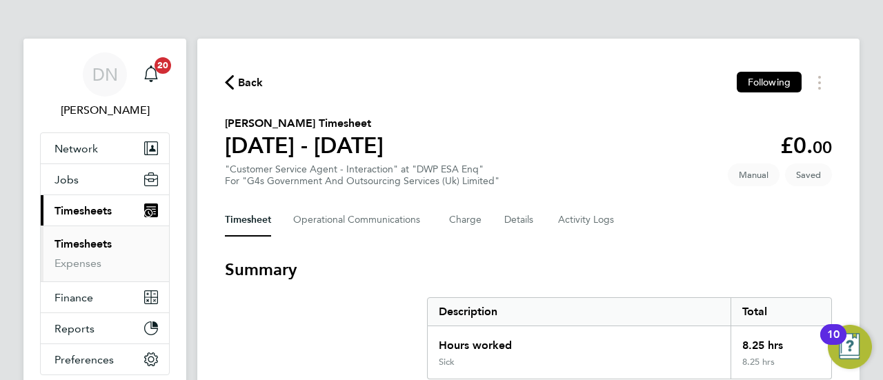
select select "30"
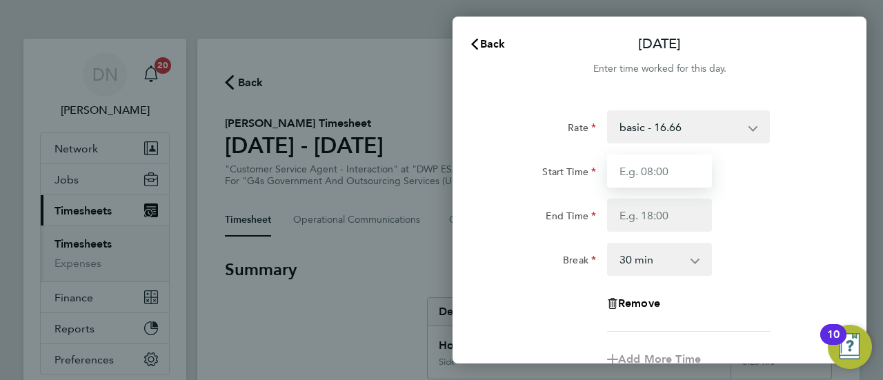
click at [647, 169] on input "Start Time" at bounding box center [659, 171] width 105 height 33
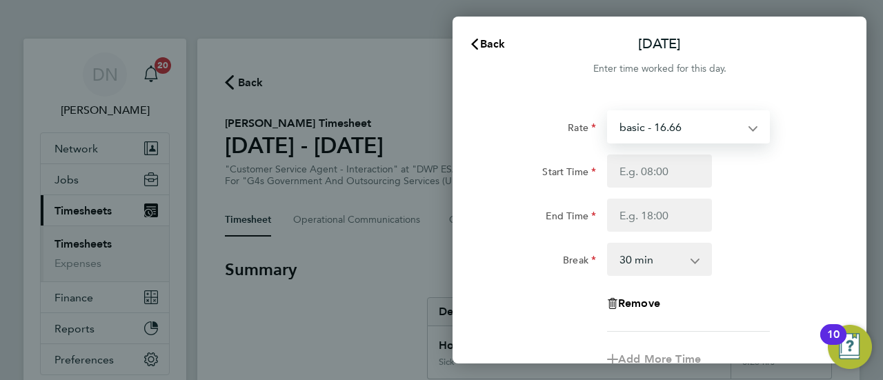
click at [674, 127] on select "basic - 16.66 System Issue Not Paid Bank Holiday System Issue Paid - 16.66 Sick…" at bounding box center [681, 127] width 144 height 30
select select "30"
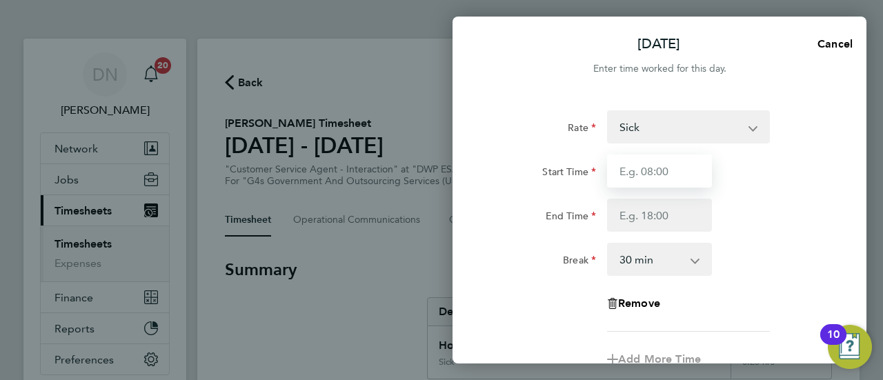
click at [641, 168] on input "Start Time" at bounding box center [659, 171] width 105 height 33
type input "08:45"
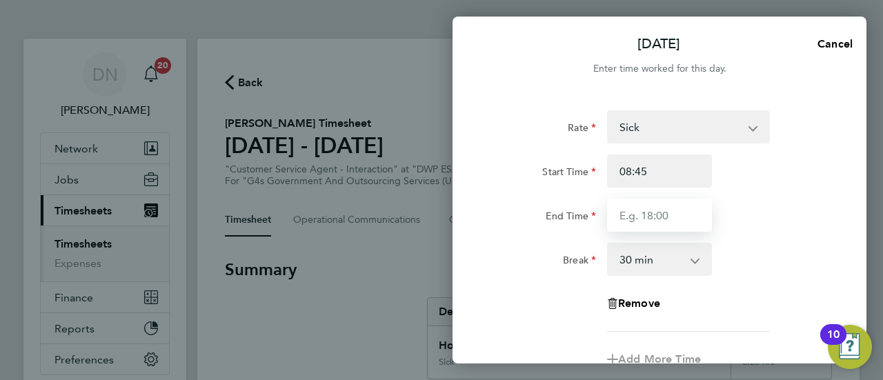
click at [647, 202] on input "End Time" at bounding box center [659, 215] width 105 height 33
type input "16:00"
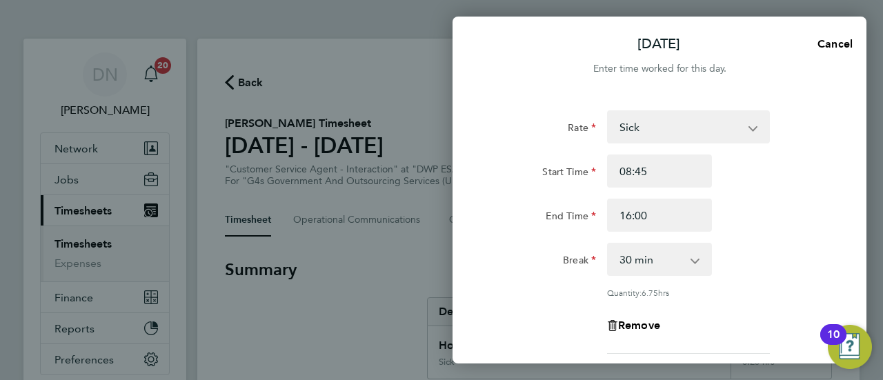
click at [734, 213] on div "End Time 16:00" at bounding box center [660, 215] width 348 height 33
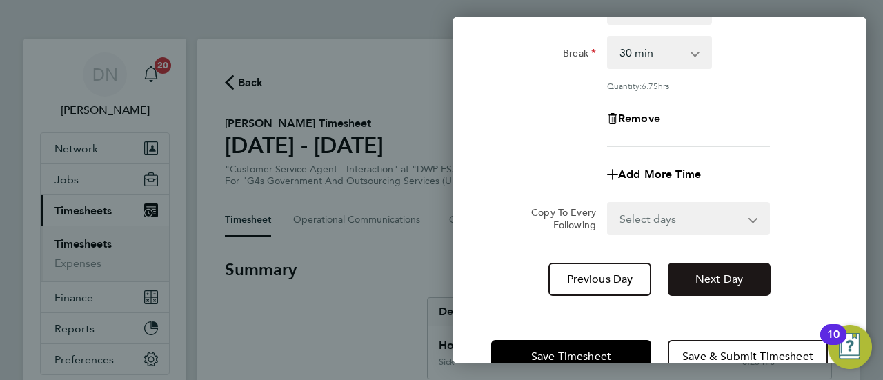
click at [714, 267] on button "Next Day" at bounding box center [719, 279] width 103 height 33
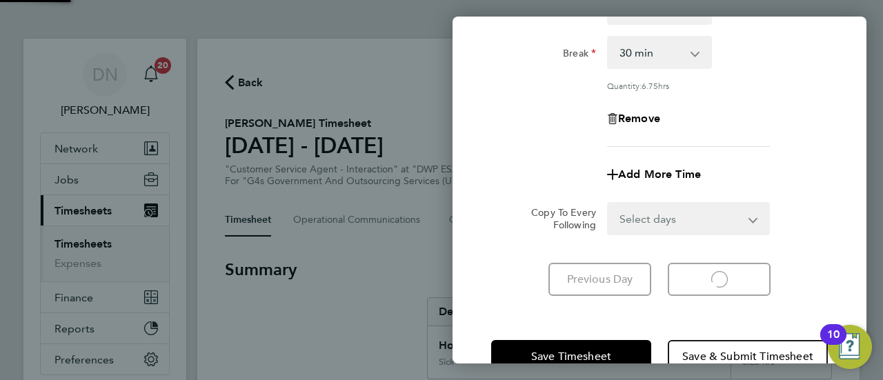
select select "30"
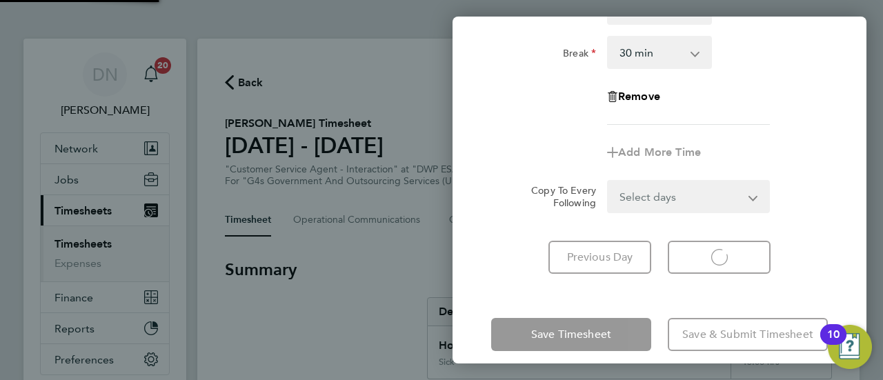
select select "30"
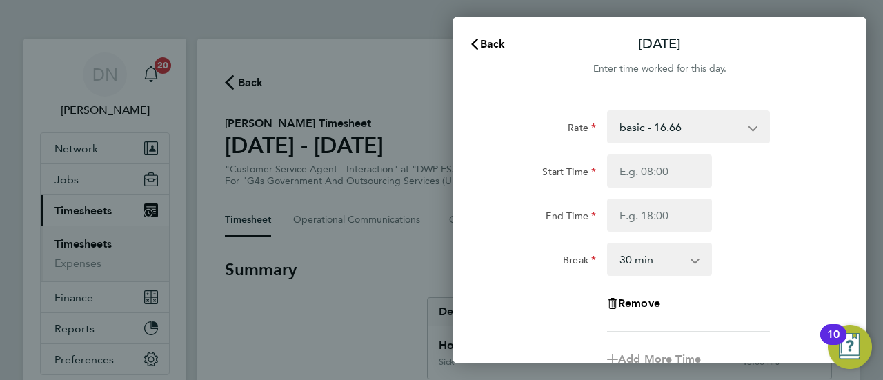
drag, startPoint x: 629, startPoint y: 118, endPoint x: 637, endPoint y: 122, distance: 8.6
click at [629, 118] on select "basic - 16.66 System Issue Not Paid Bank Holiday System Issue Paid - 16.66 Sick…" at bounding box center [681, 127] width 144 height 30
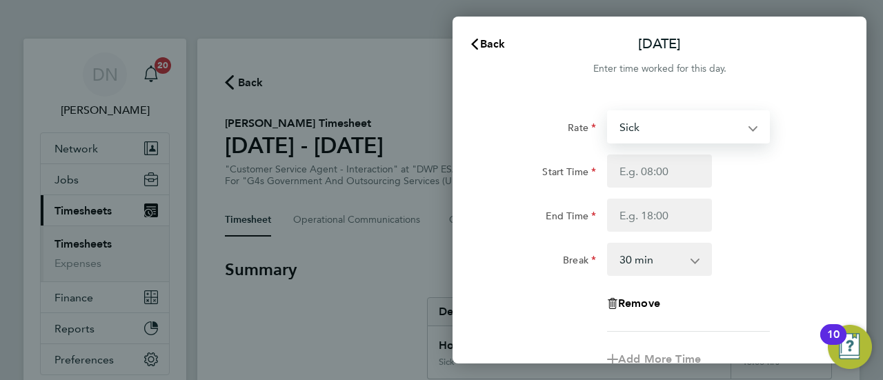
select select "30"
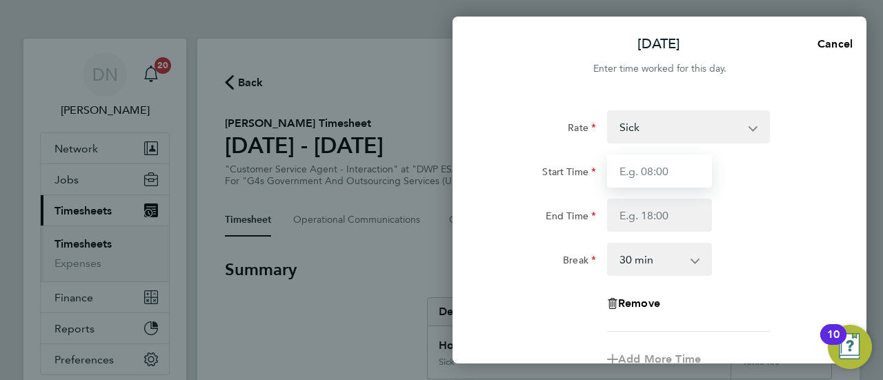
click at [652, 175] on input "Start Time" at bounding box center [659, 171] width 105 height 33
type input "07:45"
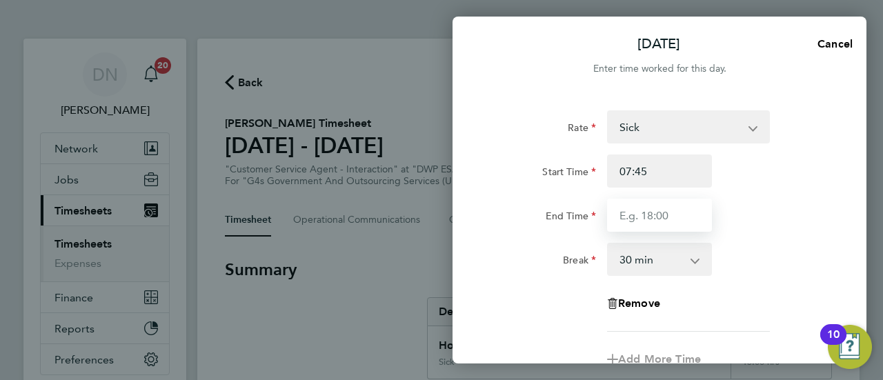
click at [635, 216] on input "End Time" at bounding box center [659, 215] width 105 height 33
click at [763, 218] on div "End Time 16:00" at bounding box center [660, 215] width 348 height 33
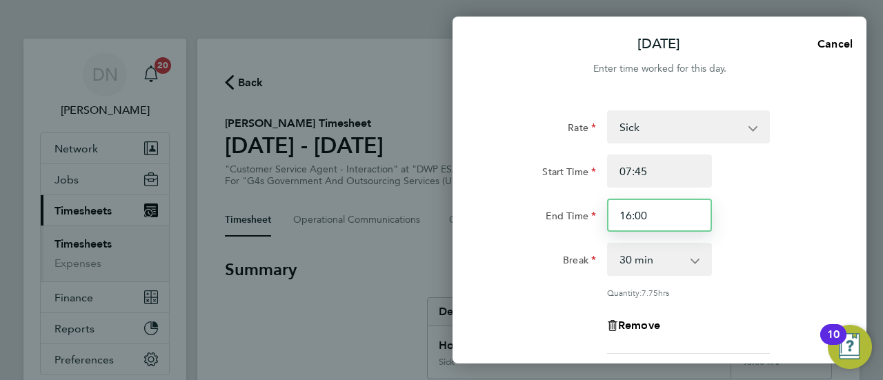
click at [656, 208] on input "16:00" at bounding box center [659, 215] width 105 height 33
click at [630, 215] on input "16:00" at bounding box center [659, 215] width 105 height 33
type input "17:00"
click at [753, 231] on div "End Time 17:00" at bounding box center [660, 215] width 348 height 33
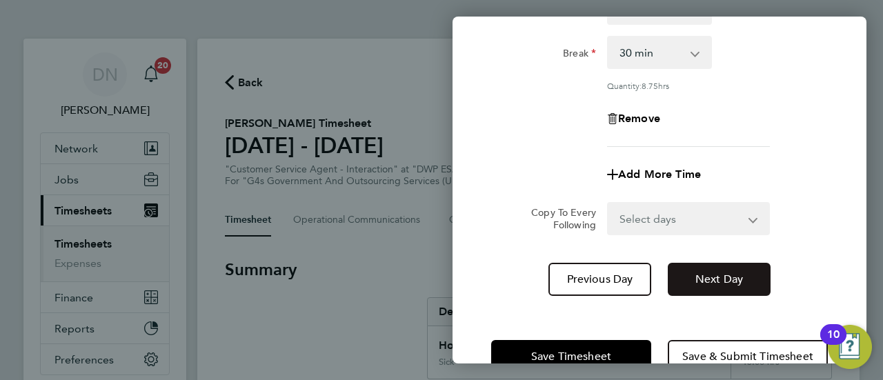
click at [719, 271] on button "Next Day" at bounding box center [719, 279] width 103 height 33
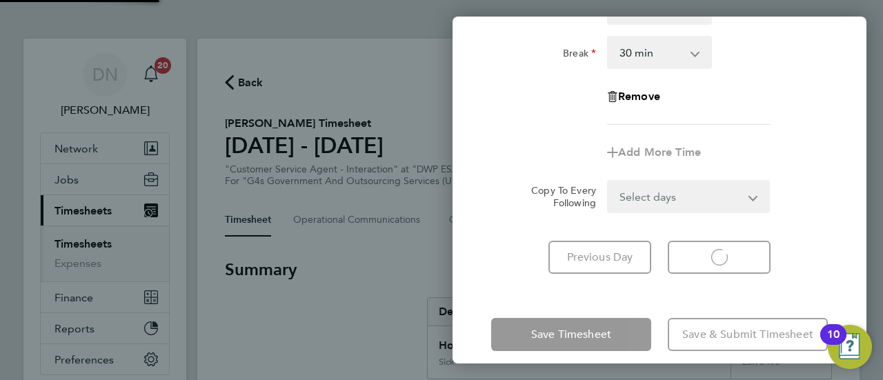
select select "30"
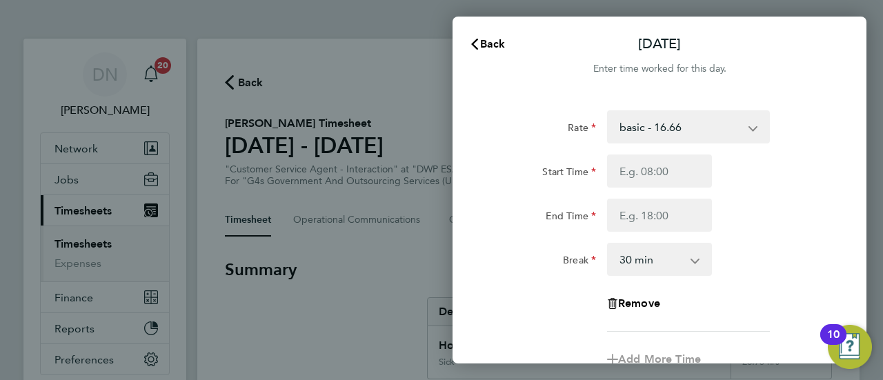
click at [663, 128] on select "basic - 16.66 System Issue Not Paid Bank Holiday System Issue Paid - 16.66 Sick…" at bounding box center [681, 127] width 144 height 30
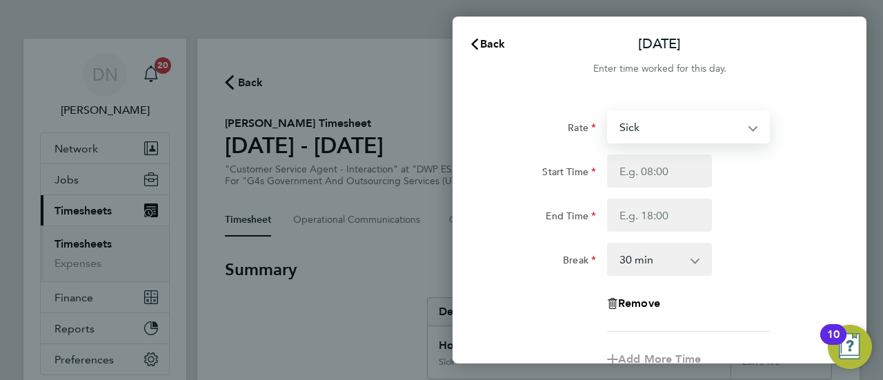
select select "30"
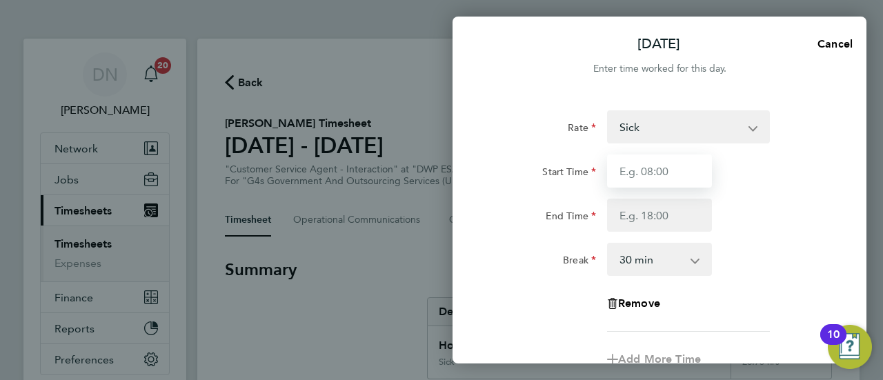
click at [639, 165] on input "Start Time" at bounding box center [659, 171] width 105 height 33
type input "10:00"
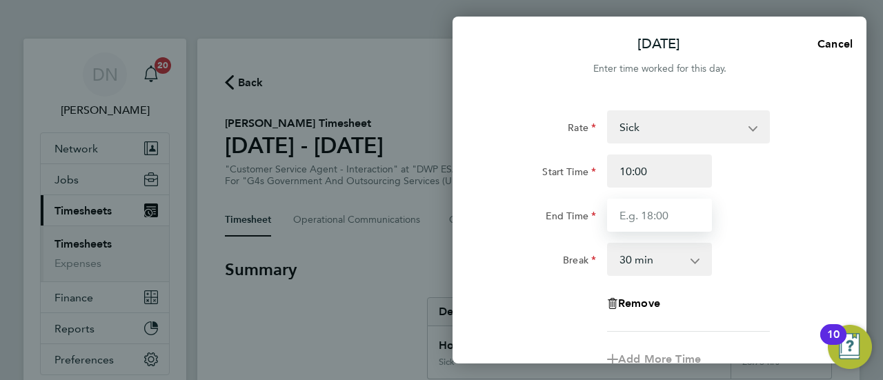
click at [645, 220] on input "End Time" at bounding box center [659, 215] width 105 height 33
type input "17:00"
click at [761, 245] on div "Break 0 min 15 min 30 min 45 min 60 min 75 min 90 min" at bounding box center [660, 259] width 348 height 33
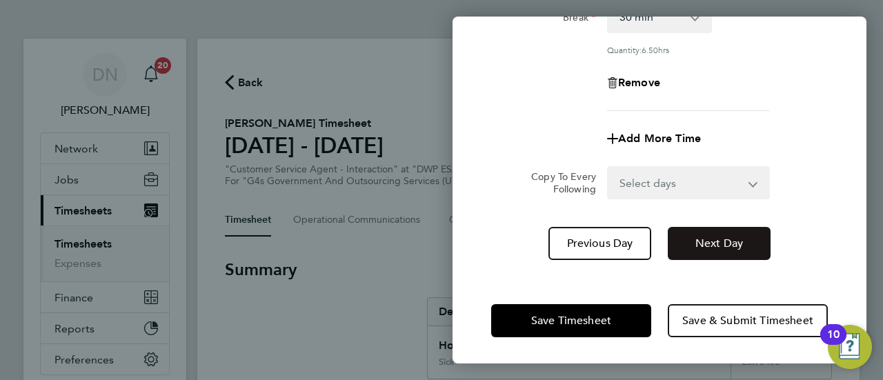
click at [718, 246] on span "Next Day" at bounding box center [720, 244] width 48 height 14
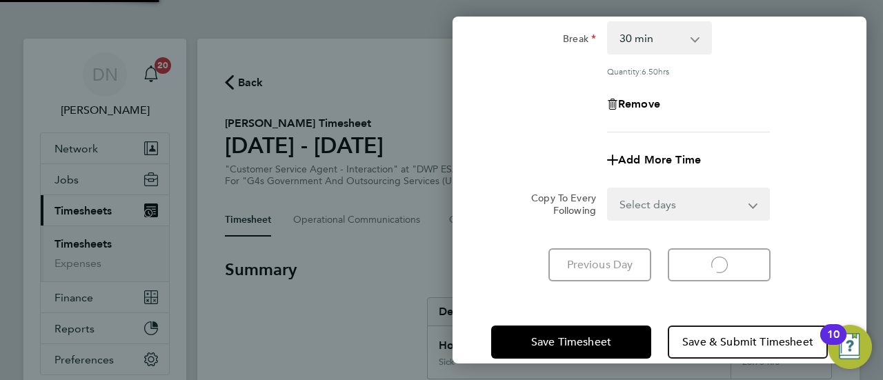
select select "30"
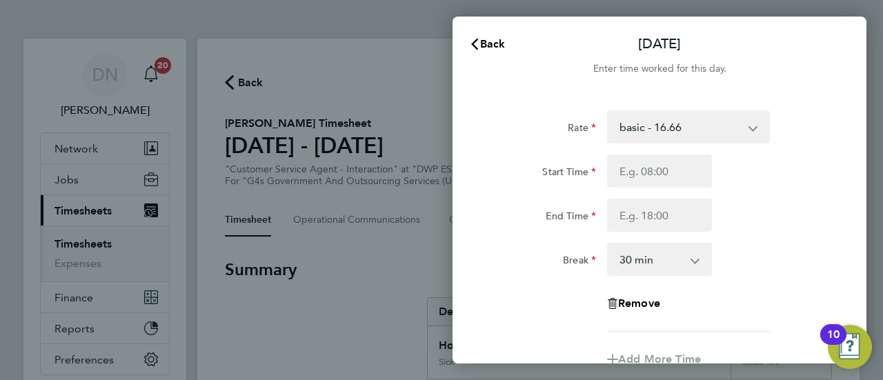
click at [671, 131] on select "basic - 16.66 System Issue Not Paid Bank Holiday System Issue Paid - 16.66 Sick…" at bounding box center [681, 127] width 144 height 30
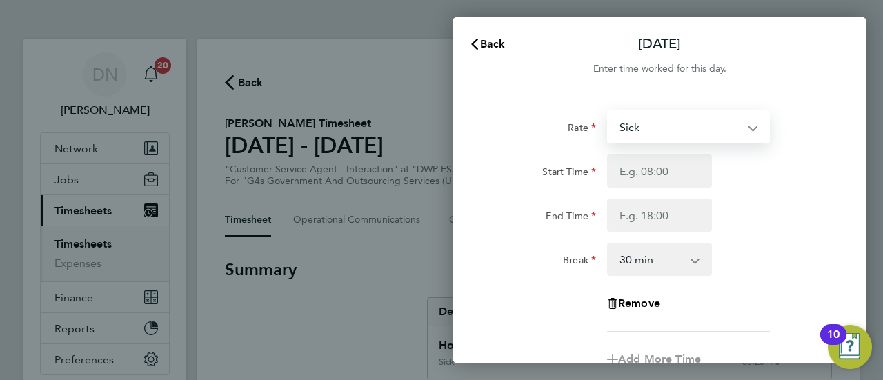
select select "30"
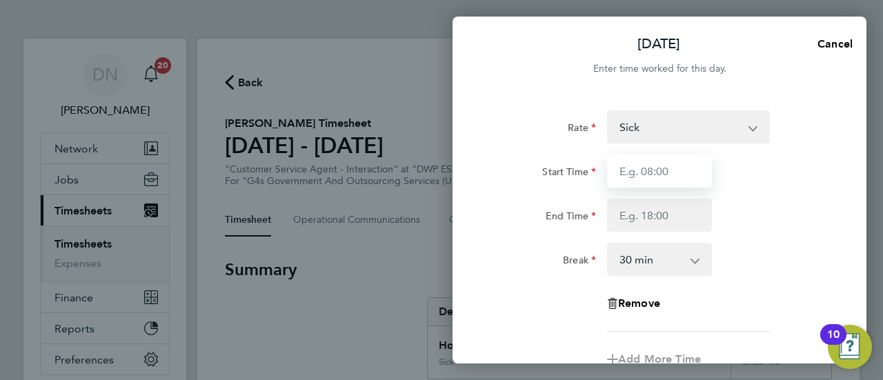
click at [659, 179] on input "Start Time" at bounding box center [659, 171] width 105 height 33
type input "08:45"
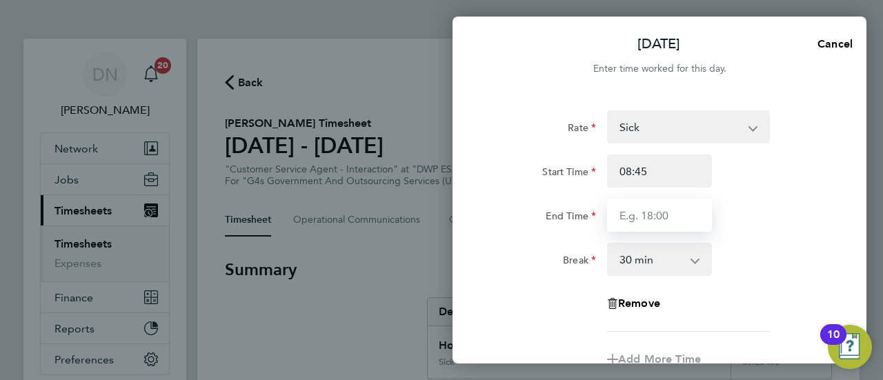
click at [649, 224] on input "End Time" at bounding box center [659, 215] width 105 height 33
type input "16:30"
click at [792, 287] on div "Rate Sick System Issue Not Paid Bank Holiday System Issue Paid - 16.66 basic - …" at bounding box center [659, 221] width 337 height 222
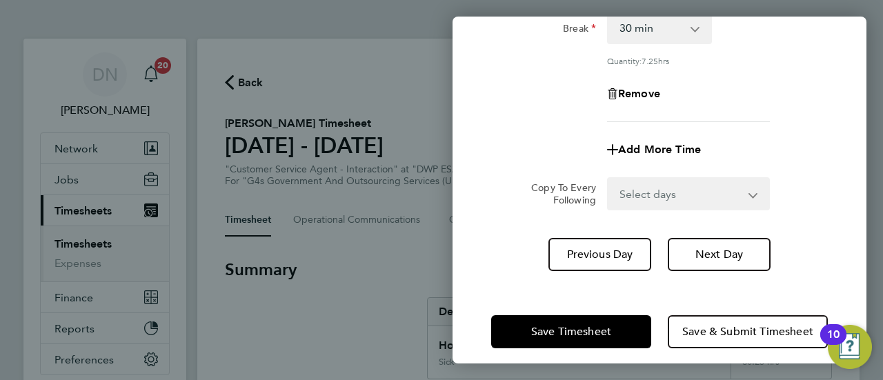
scroll to position [243, 0]
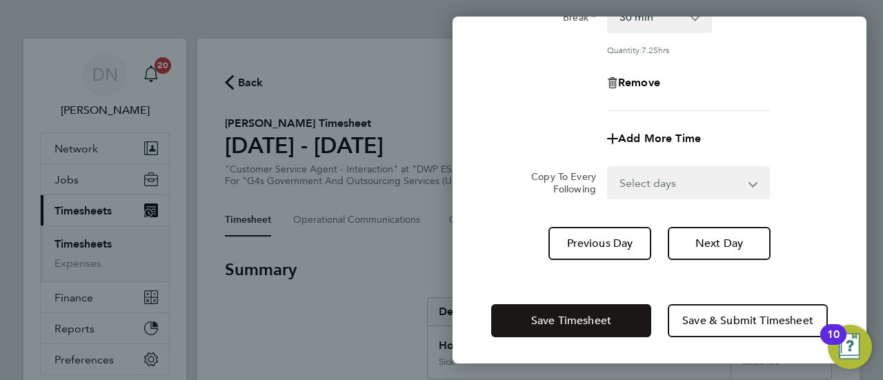
click at [598, 314] on span "Save Timesheet" at bounding box center [571, 321] width 80 height 14
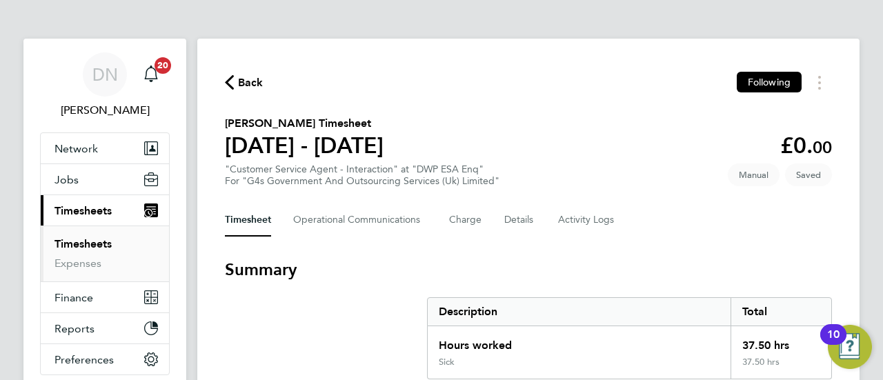
scroll to position [69, 0]
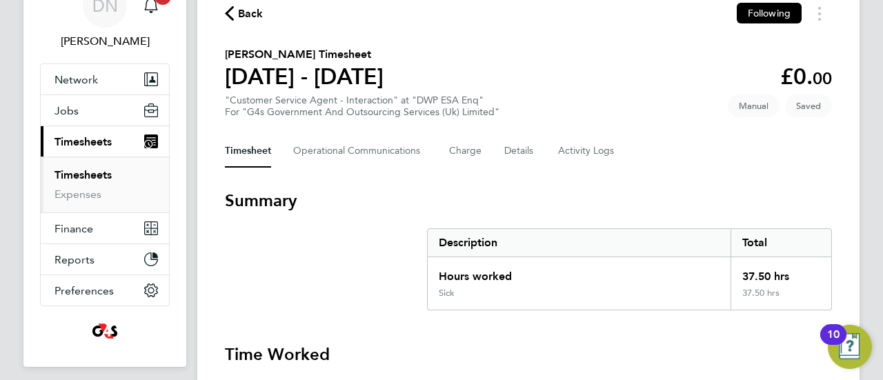
click at [254, 19] on span "Back" at bounding box center [251, 14] width 26 height 17
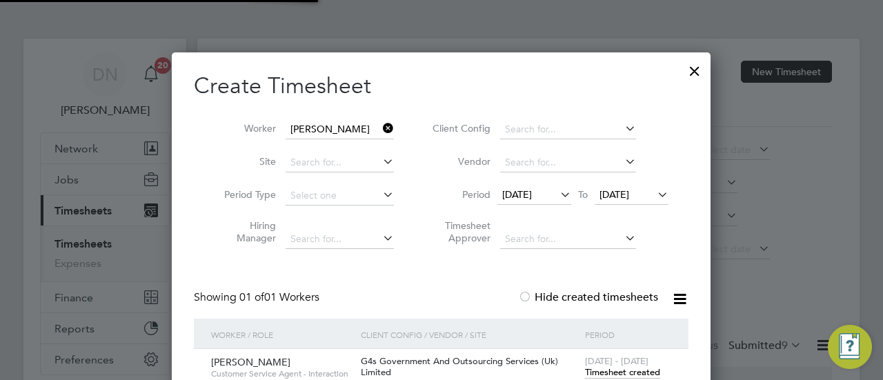
scroll to position [7, 7]
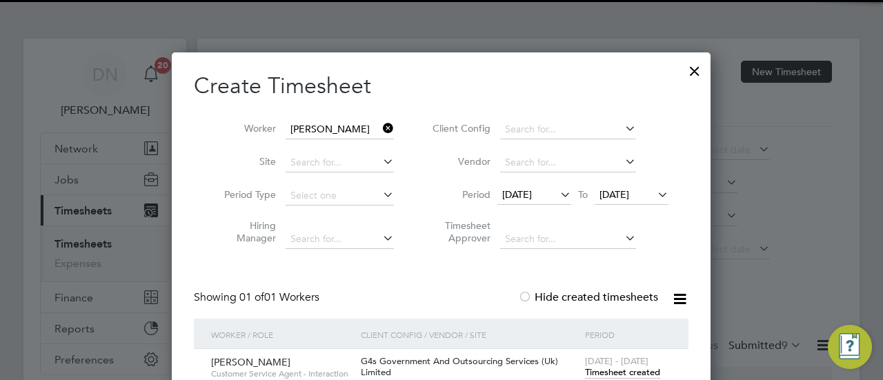
click at [380, 128] on icon at bounding box center [380, 128] width 0 height 19
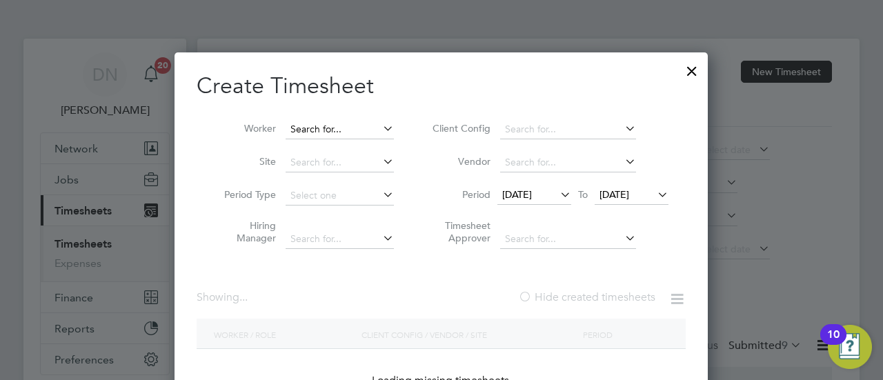
click at [333, 135] on input at bounding box center [340, 129] width 108 height 19
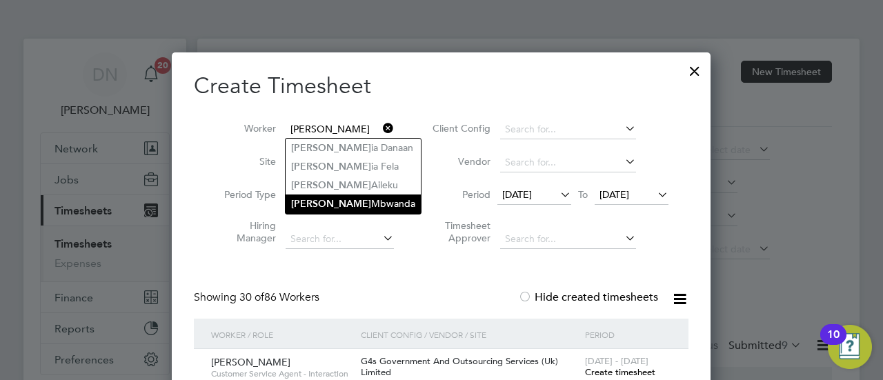
click at [340, 207] on li "[PERSON_NAME]" at bounding box center [353, 204] width 135 height 19
type input "[PERSON_NAME]"
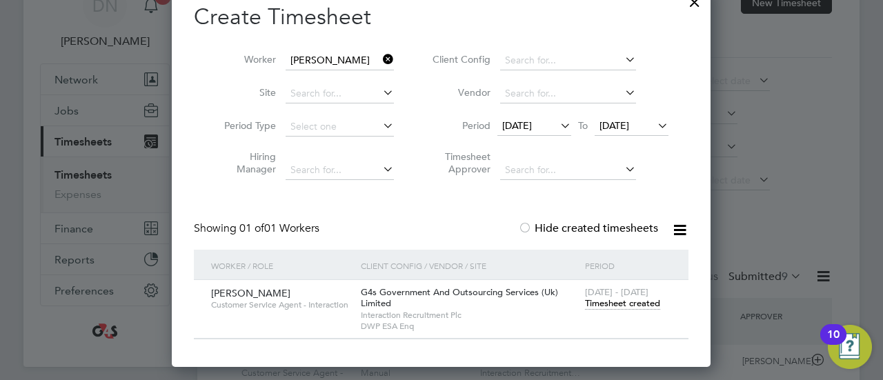
click at [625, 299] on span "Timesheet created" at bounding box center [622, 303] width 75 height 12
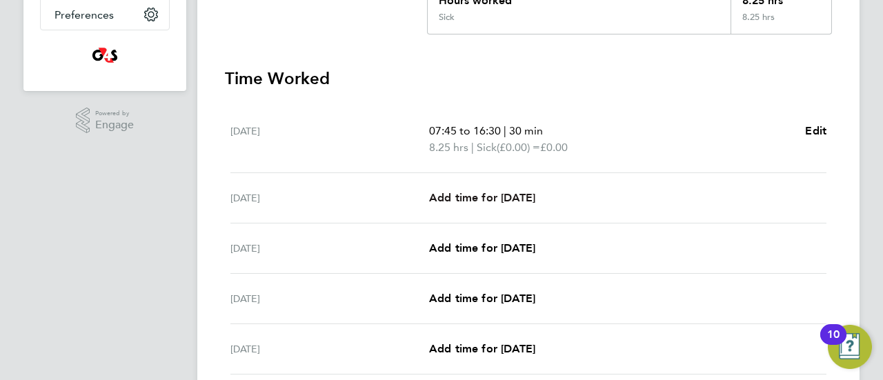
click at [515, 193] on span "Add time for [DATE]" at bounding box center [482, 197] width 106 height 13
select select "30"
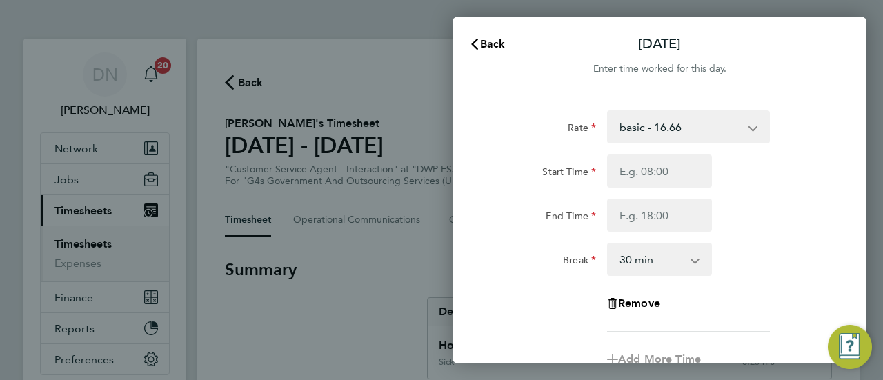
click at [629, 126] on select "basic - 16.66 System Issue Not Paid Annual Leave Sick x1.5 - 24.73 x2 - 32.79 S…" at bounding box center [681, 127] width 144 height 30
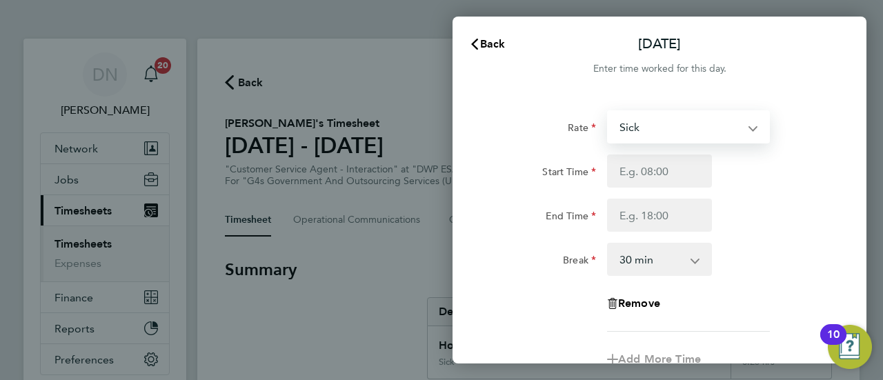
select select "30"
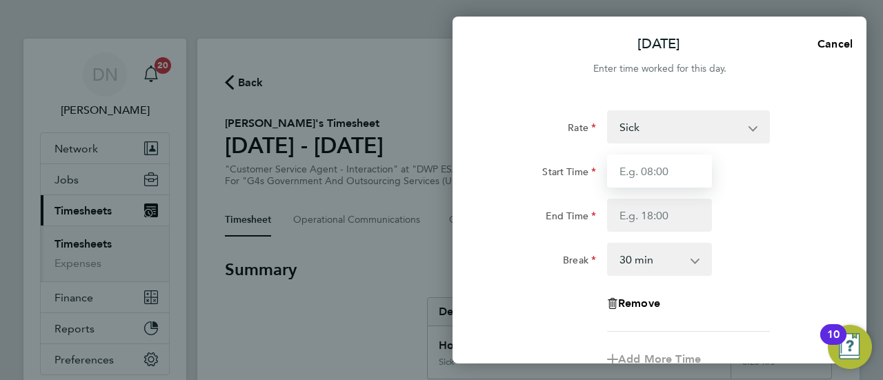
click at [640, 173] on input "Start Time" at bounding box center [659, 171] width 105 height 33
click at [692, 184] on input "Start Time" at bounding box center [659, 171] width 105 height 33
type input "08:45"
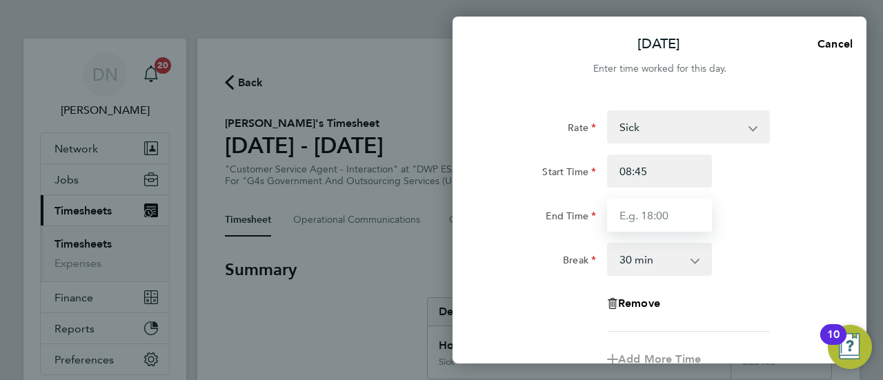
click at [647, 231] on input "End Time" at bounding box center [659, 215] width 105 height 33
type input "16:00"
click at [745, 222] on div "End Time 16:00" at bounding box center [660, 215] width 348 height 33
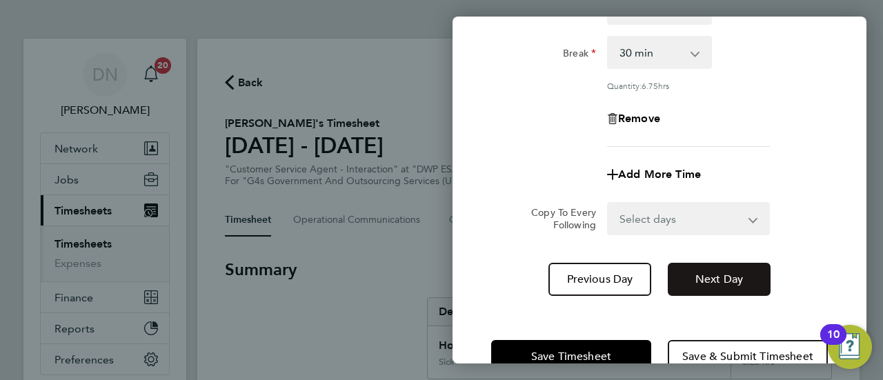
click at [707, 284] on span "Next Day" at bounding box center [720, 280] width 48 height 14
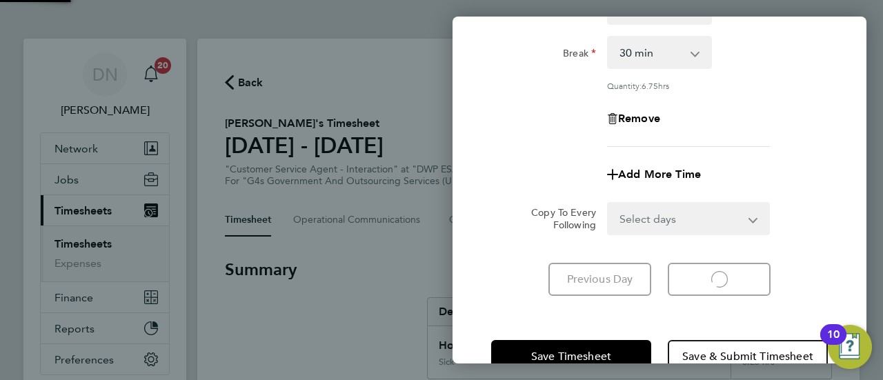
select select "30"
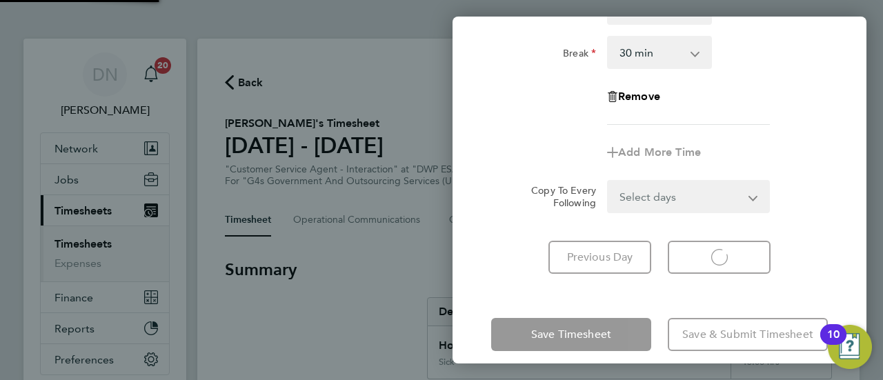
select select "30"
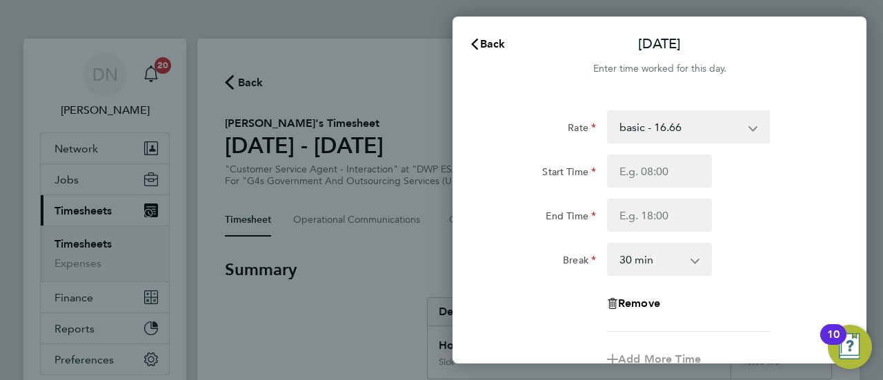
click at [640, 128] on select "basic - 16.66 System Issue Not Paid Annual Leave Sick x1.5 - 24.73 x2 - 32.79 S…" at bounding box center [681, 127] width 144 height 30
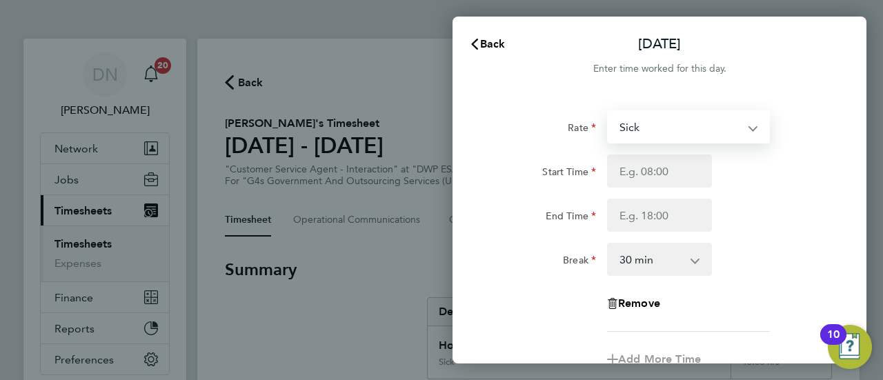
select select "30"
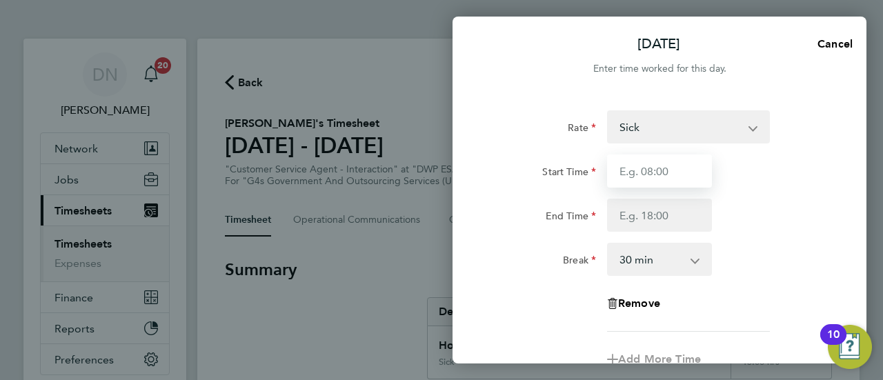
click at [653, 182] on input "Start Time" at bounding box center [659, 171] width 105 height 33
type input "07:45"
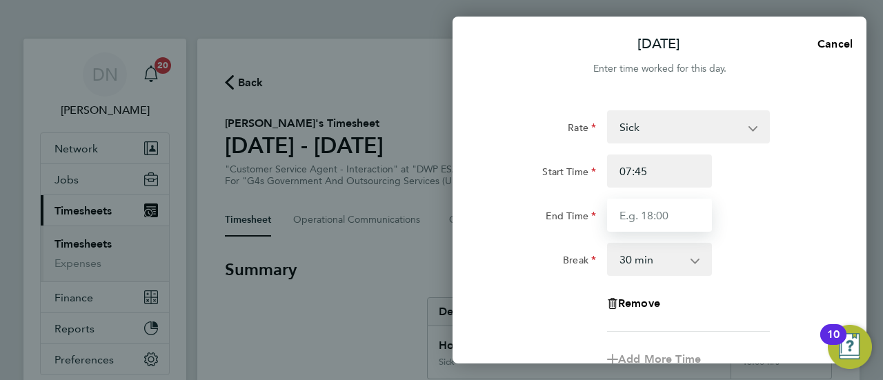
click at [662, 214] on input "End Time" at bounding box center [659, 215] width 105 height 33
type input "17:00"
click at [776, 197] on div "Start Time 07:45 End Time 17:00" at bounding box center [660, 193] width 348 height 77
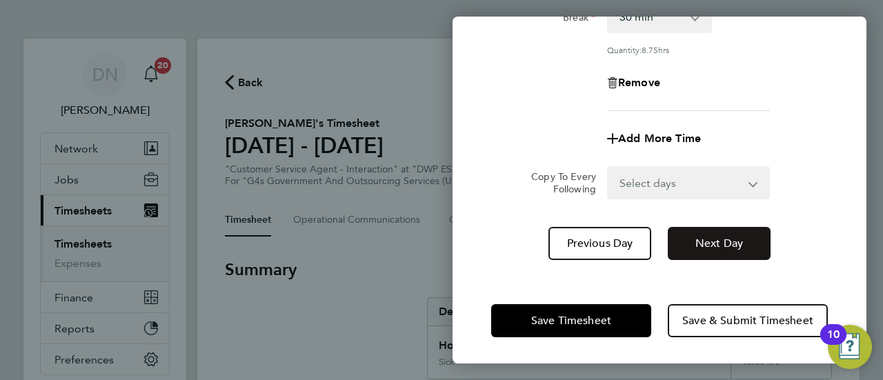
click at [734, 249] on button "Next Day" at bounding box center [719, 243] width 103 height 33
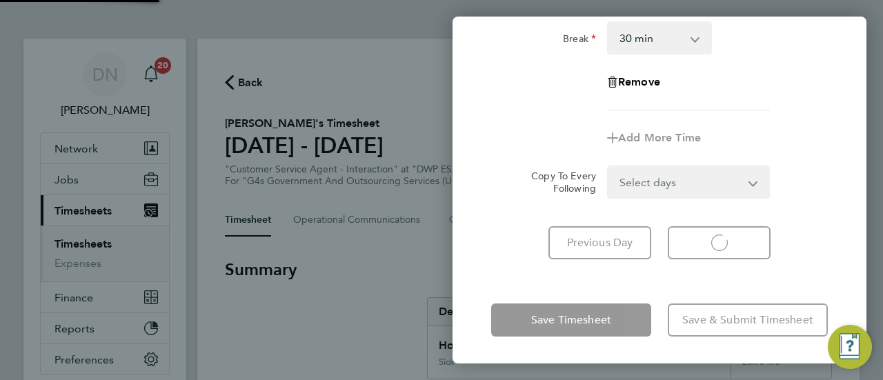
select select "30"
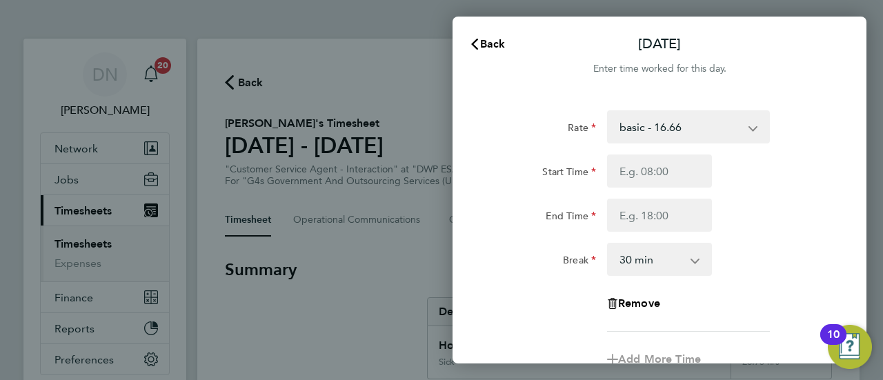
click at [657, 130] on select "basic - 16.66 System Issue Not Paid Annual Leave Sick x1.5 - 24.73 x2 - 32.79 S…" at bounding box center [681, 127] width 144 height 30
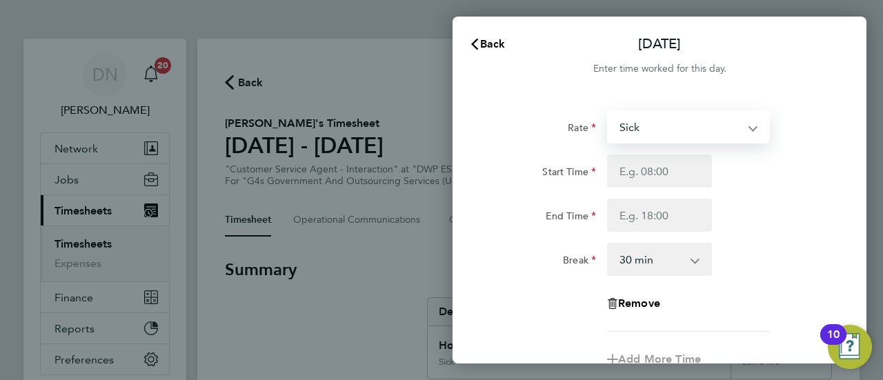
select select "30"
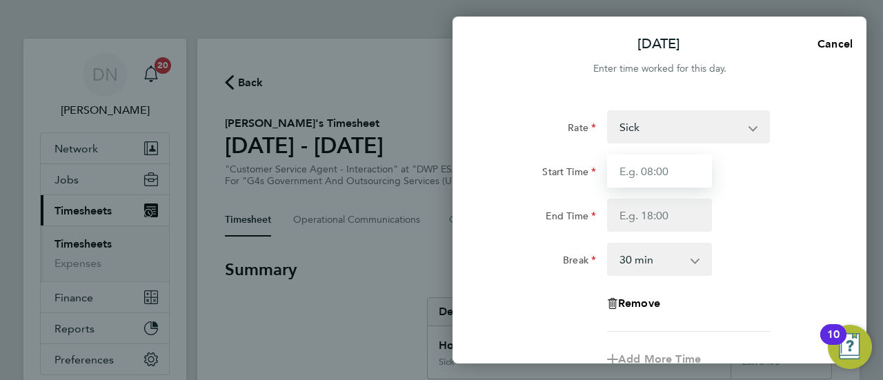
click at [666, 184] on input "Start Time" at bounding box center [659, 171] width 105 height 33
type input "10:00"
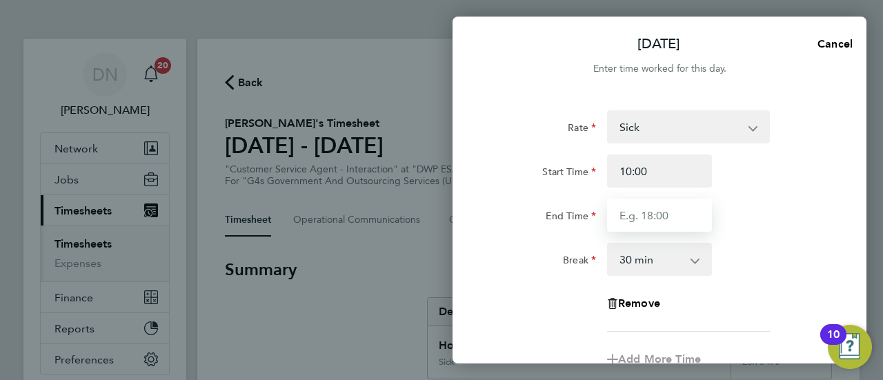
click at [647, 211] on input "End Time" at bounding box center [659, 215] width 105 height 33
type input "17:00"
click at [785, 223] on div "End Time 17:00" at bounding box center [660, 215] width 348 height 33
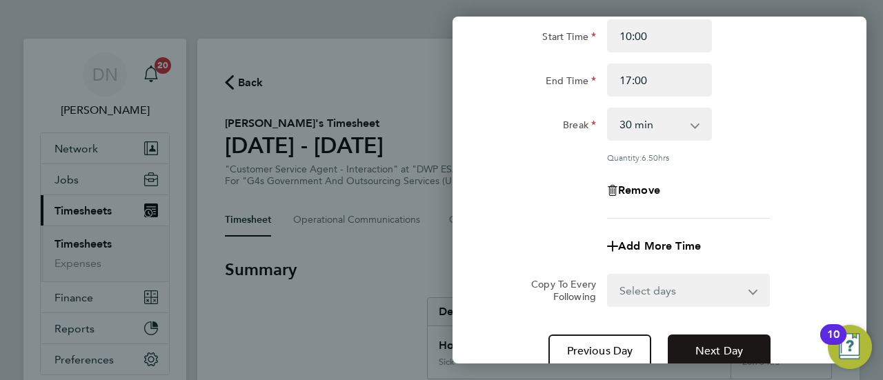
scroll to position [243, 0]
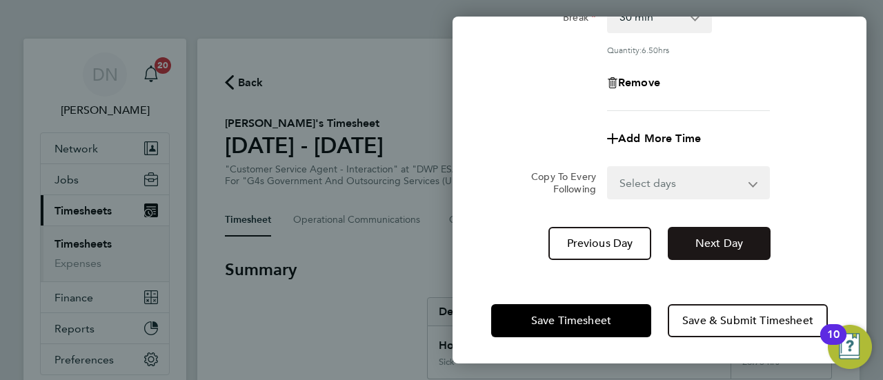
click at [729, 233] on button "Next Day" at bounding box center [719, 243] width 103 height 33
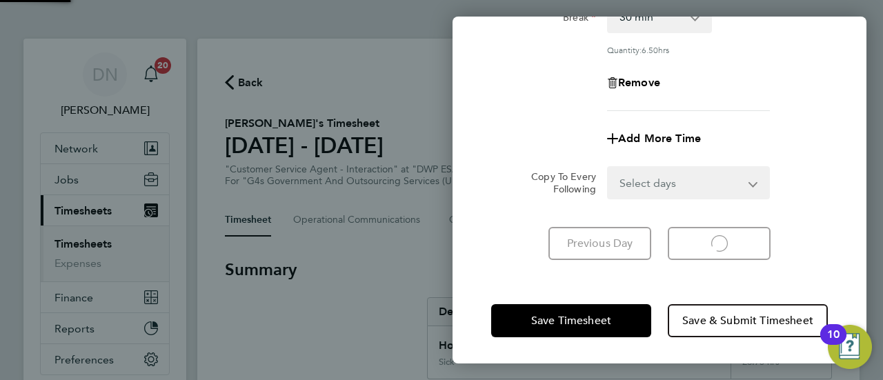
select select "30"
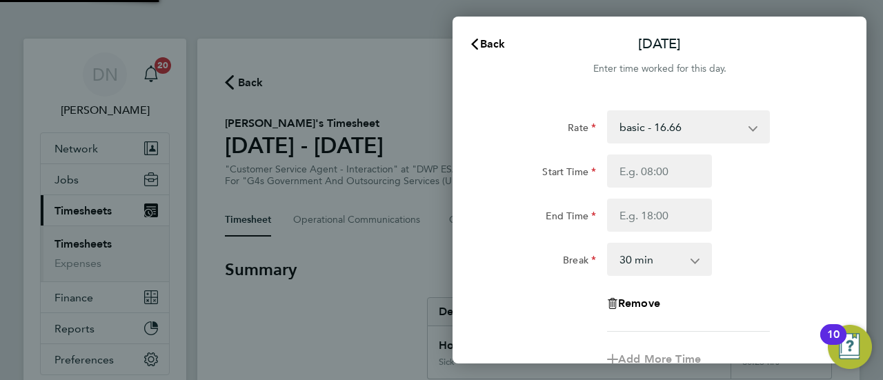
select select "30"
click at [674, 126] on select "basic - 16.66 System Issue Not Paid Annual Leave Sick x1.5 - 24.73 x2 - 32.79 S…" at bounding box center [681, 127] width 144 height 30
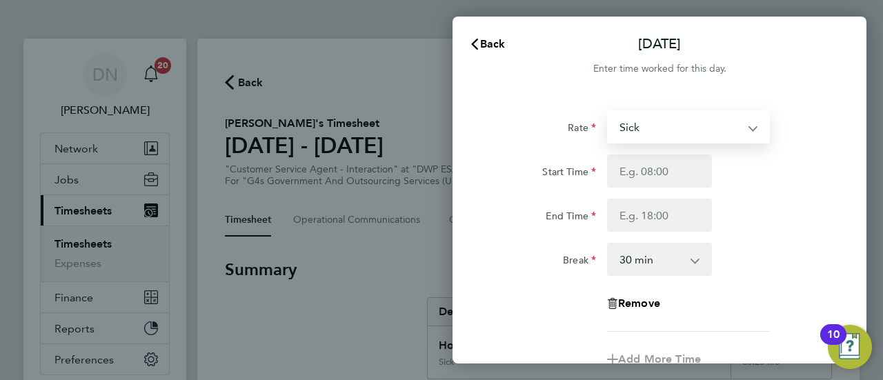
select select "30"
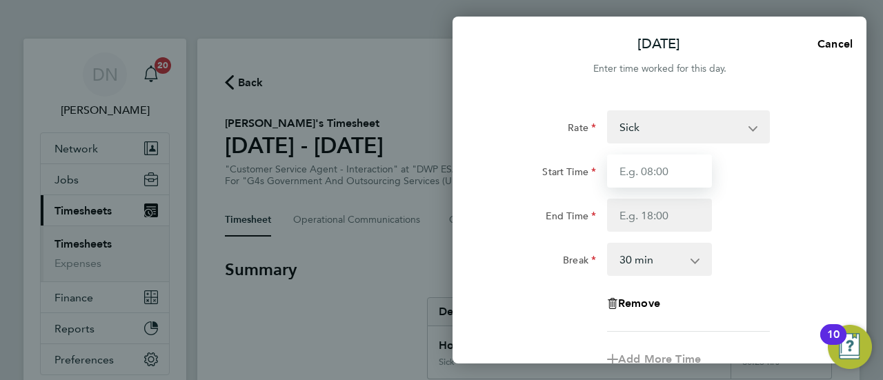
click at [620, 171] on input "Start Time" at bounding box center [659, 171] width 105 height 33
type input "08:45"
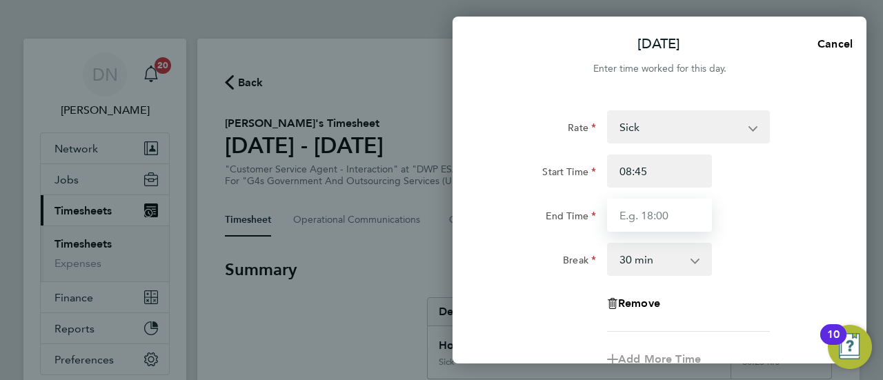
click at [672, 222] on input "End Time" at bounding box center [659, 215] width 105 height 33
type input "16:30"
click at [793, 216] on div "End Time 16:30" at bounding box center [660, 215] width 348 height 33
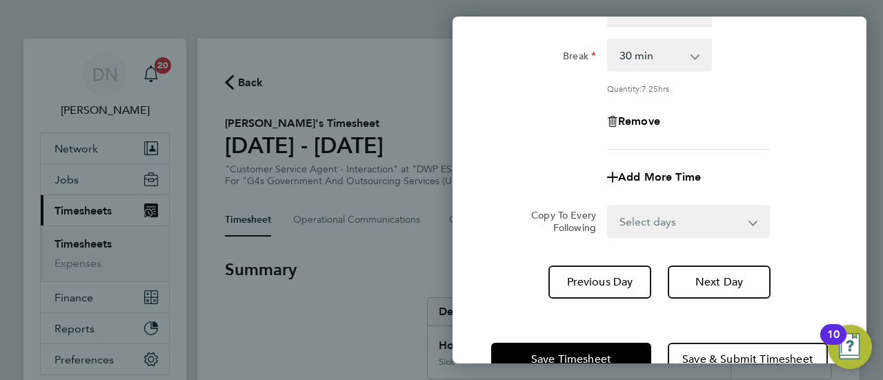
scroll to position [243, 0]
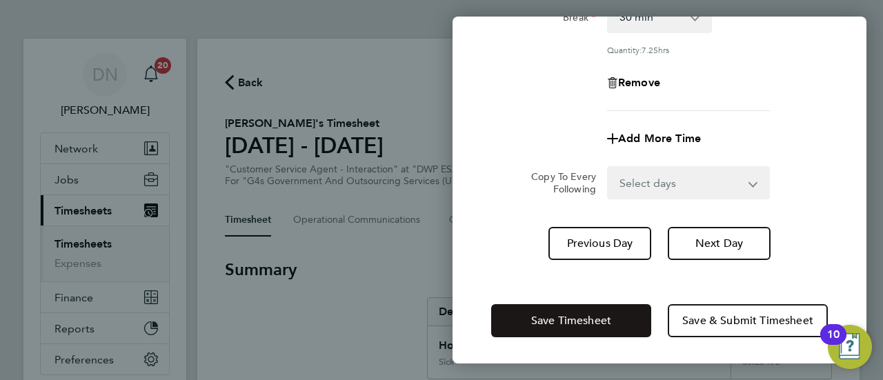
click at [543, 321] on span "Save Timesheet" at bounding box center [571, 321] width 80 height 14
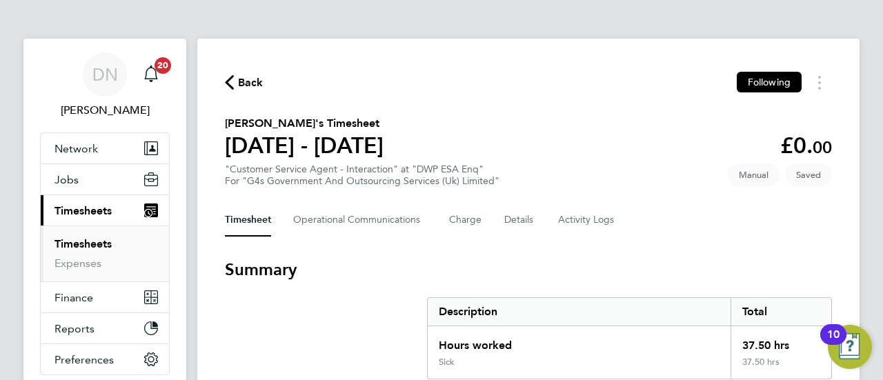
click at [244, 90] on span "Back" at bounding box center [251, 83] width 26 height 17
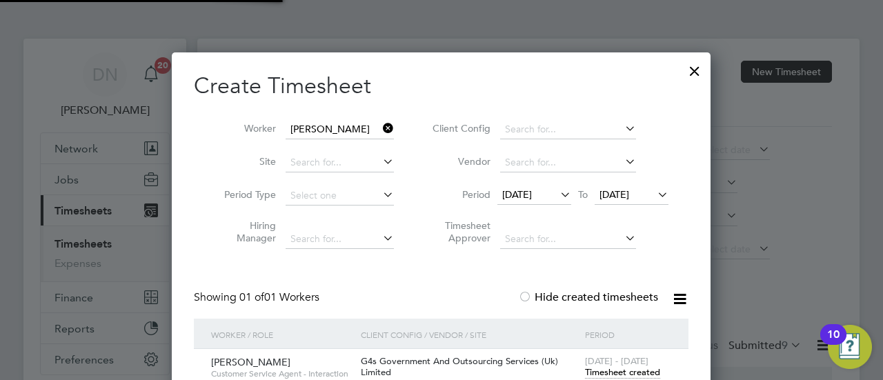
scroll to position [46, 119]
click at [696, 69] on div at bounding box center [695, 67] width 25 height 25
